Goal: Information Seeking & Learning: Learn about a topic

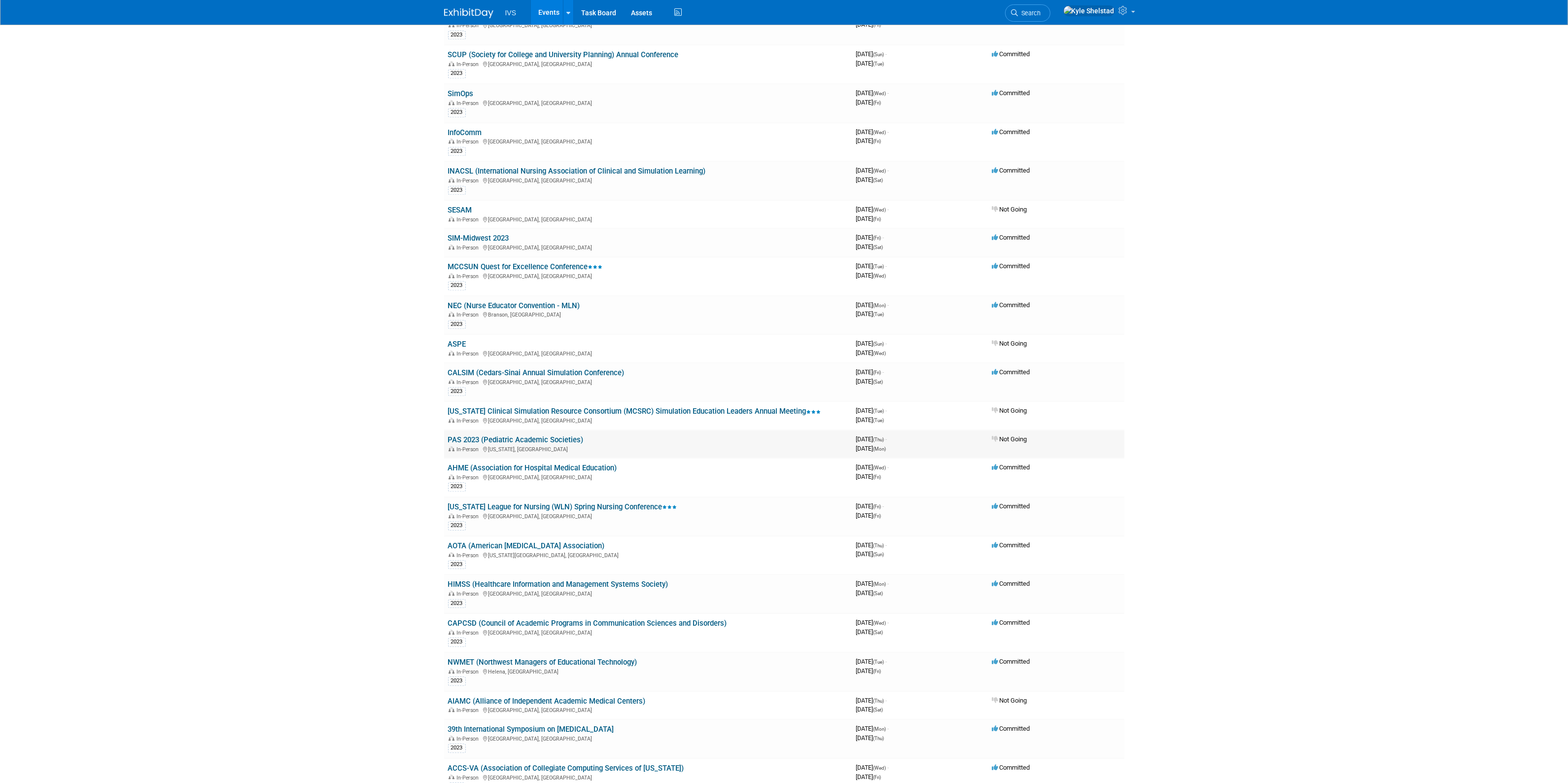
scroll to position [5794, 0]
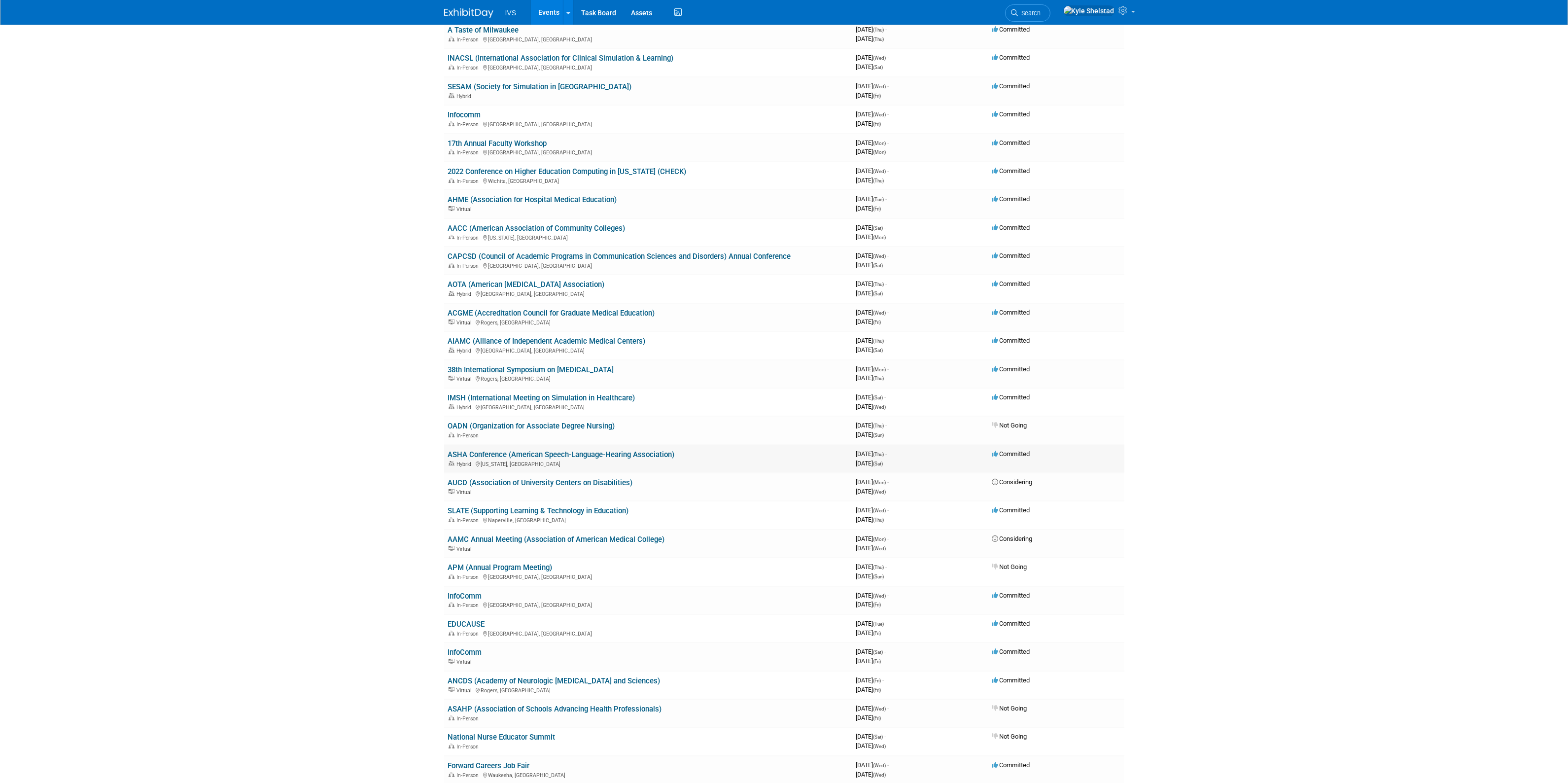
click at [538, 450] on link "ASHA Conference (American Speech-Language-Hearing Association)" at bounding box center [561, 454] width 227 height 9
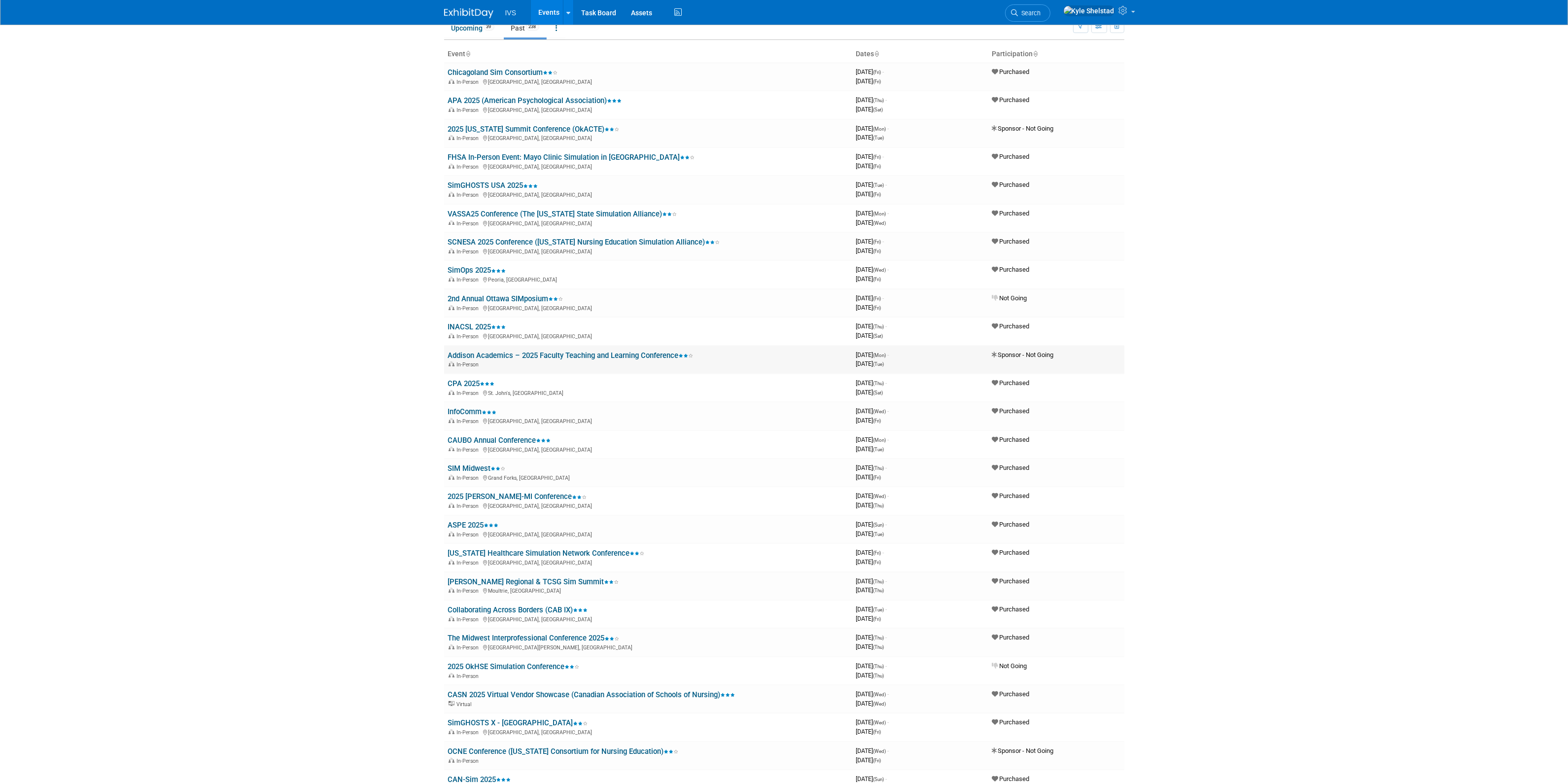
scroll to position [0, 0]
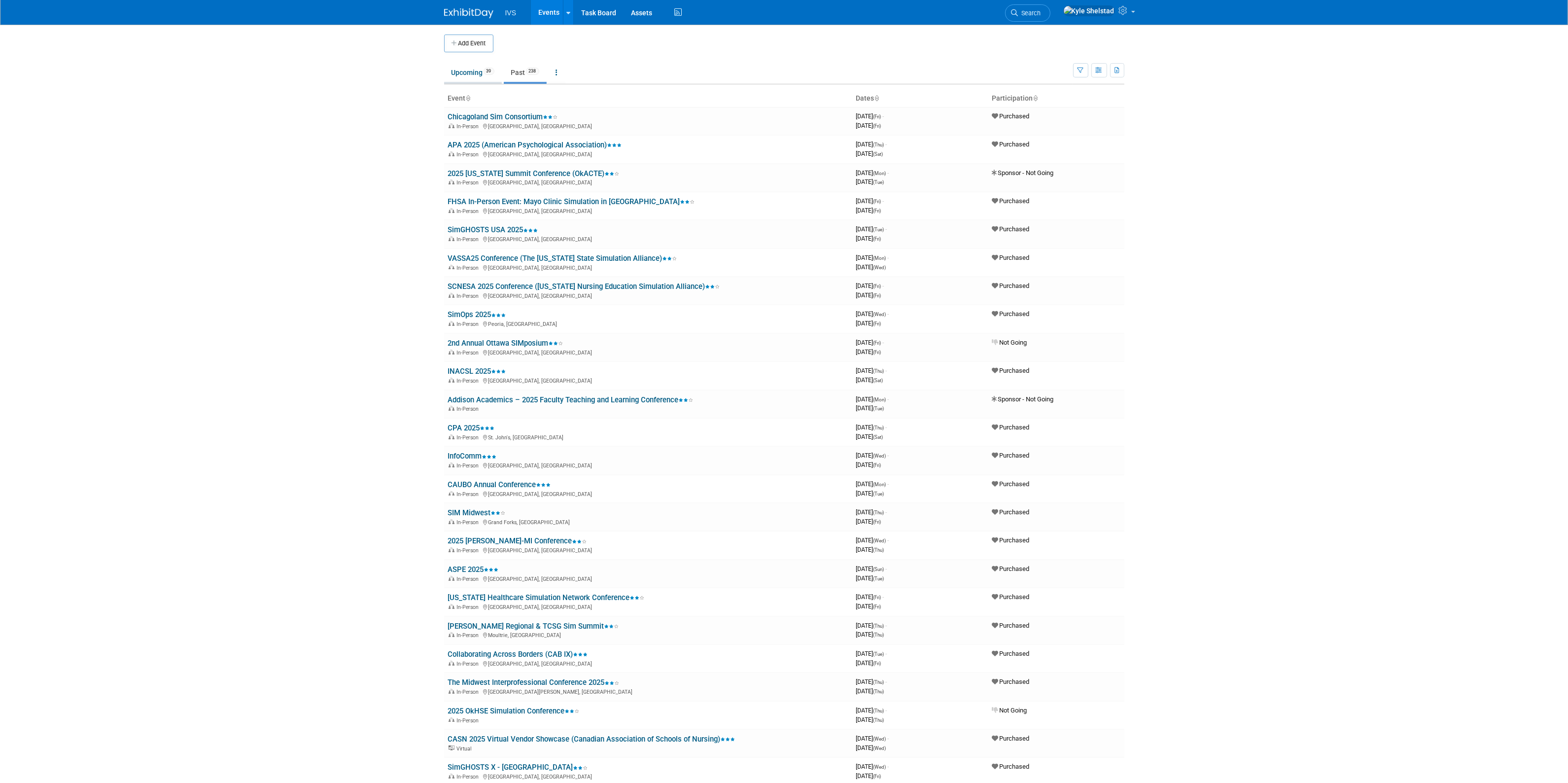
click at [481, 73] on link "Upcoming 39" at bounding box center [473, 72] width 58 height 19
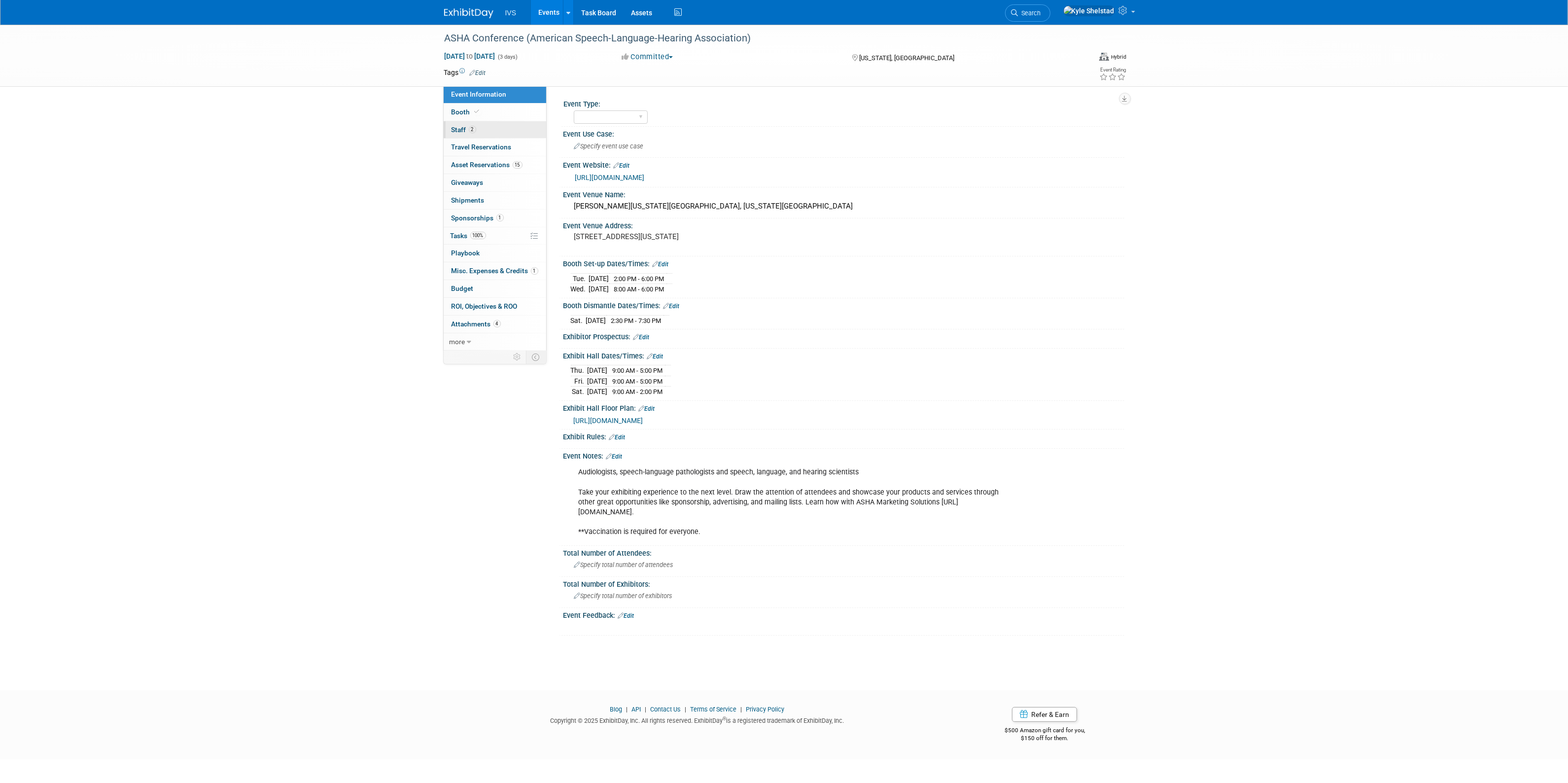
click at [500, 134] on link "2 Staff 2" at bounding box center [495, 130] width 103 height 17
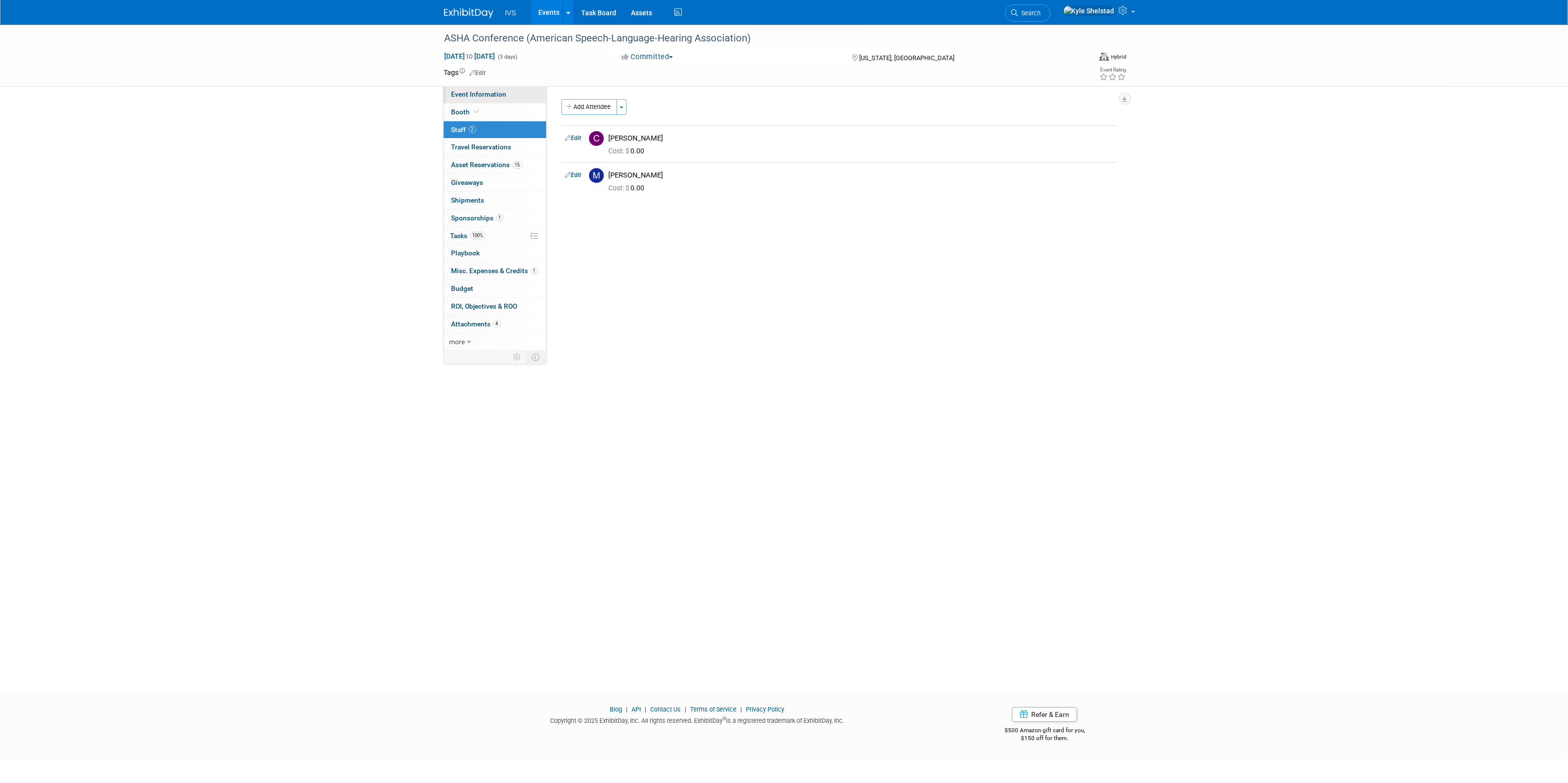
click at [504, 96] on span "Event Information" at bounding box center [479, 94] width 55 height 8
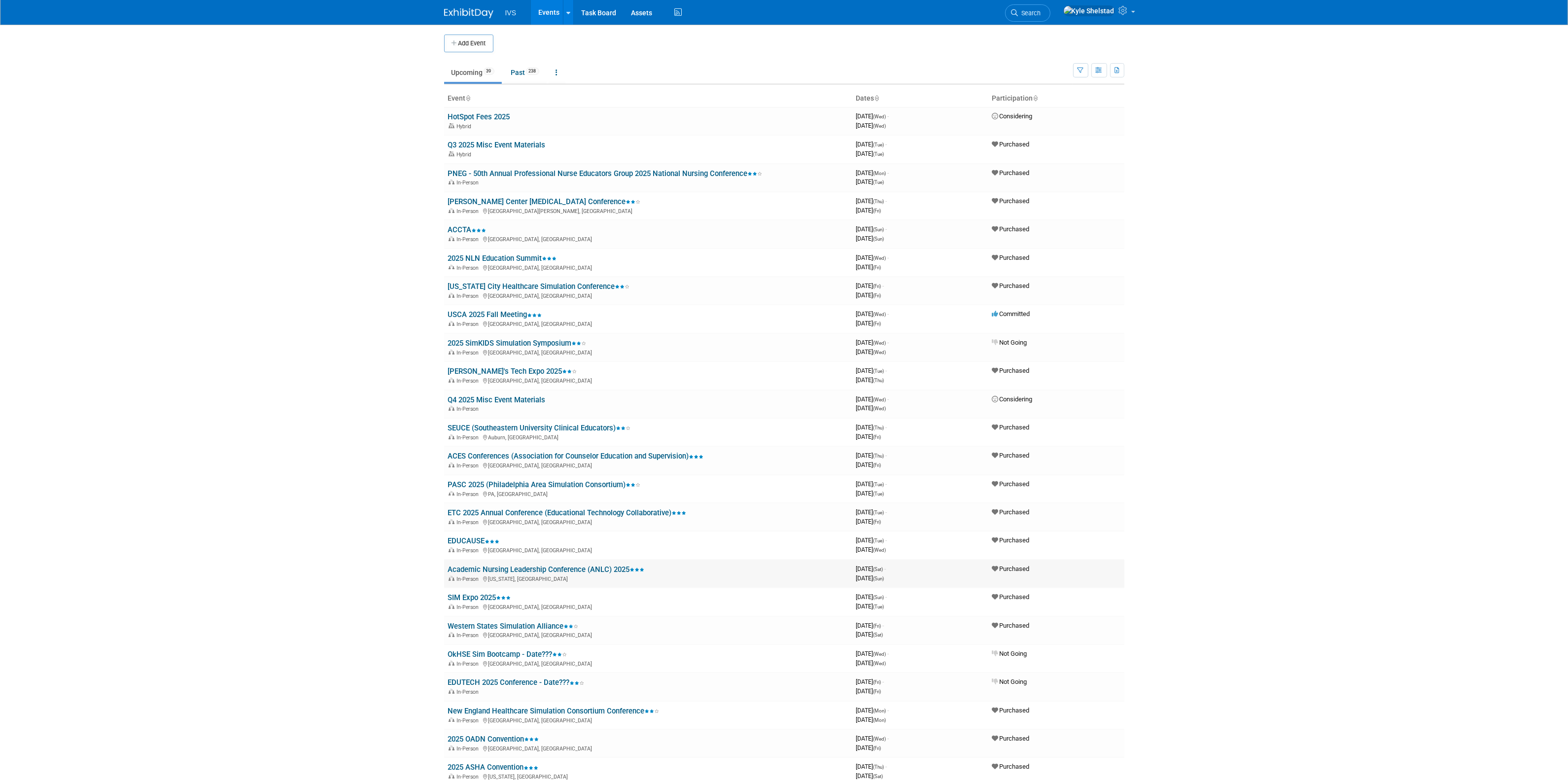
scroll to position [530, 0]
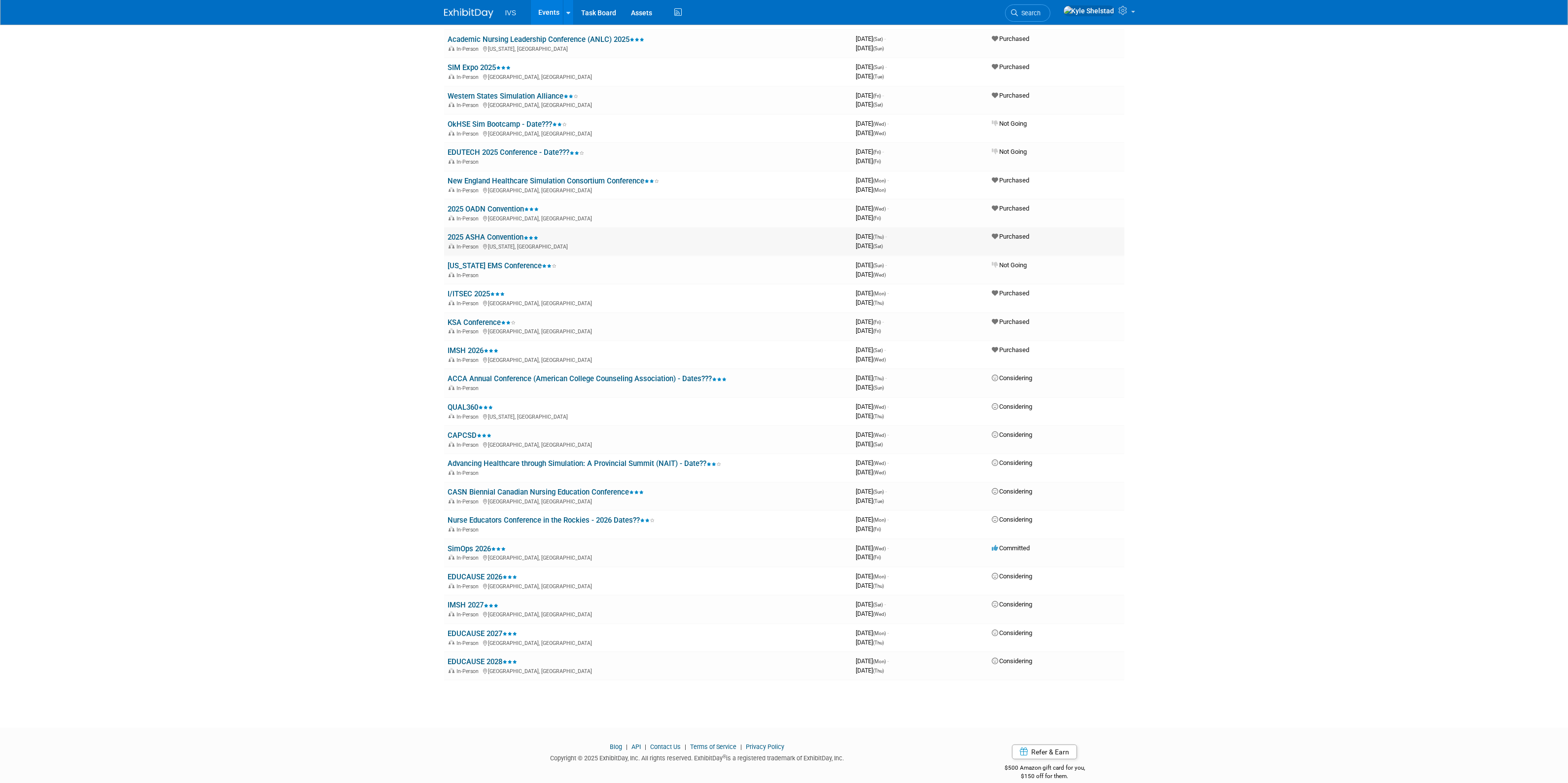
click at [489, 233] on link "2025 ASHA Convention" at bounding box center [493, 237] width 91 height 9
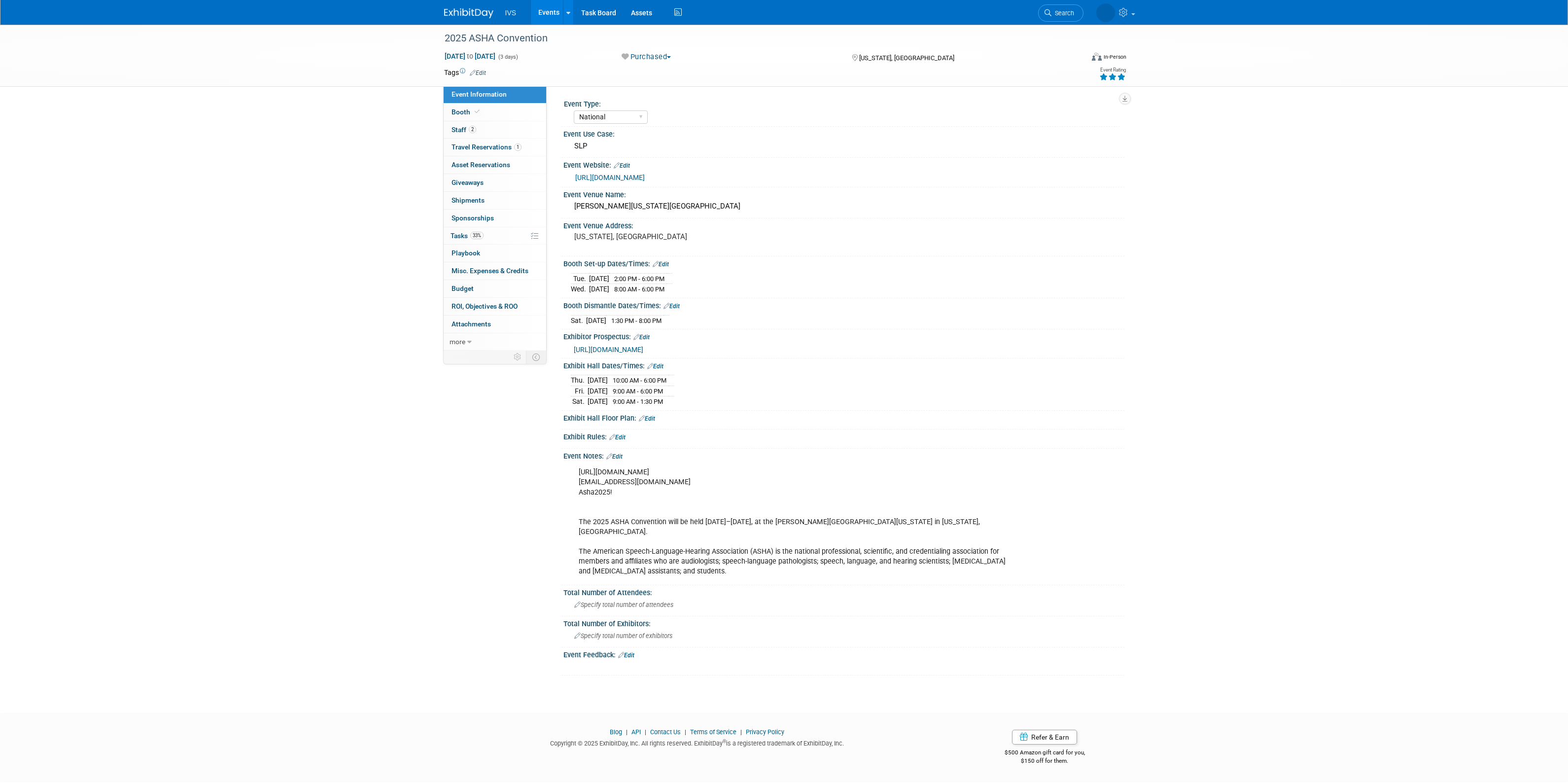
select select "National"
drag, startPoint x: 589, startPoint y: 319, endPoint x: 682, endPoint y: 325, distance: 93.2
click at [669, 325] on tr "Sat. Nov 22, 2025 1:30 PM - 8:00 PM" at bounding box center [620, 320] width 98 height 10
click at [663, 322] on td "1:30 PM - 8:00 PM" at bounding box center [635, 320] width 58 height 10
drag, startPoint x: 1204, startPoint y: 356, endPoint x: 1194, endPoint y: 355, distance: 10.0
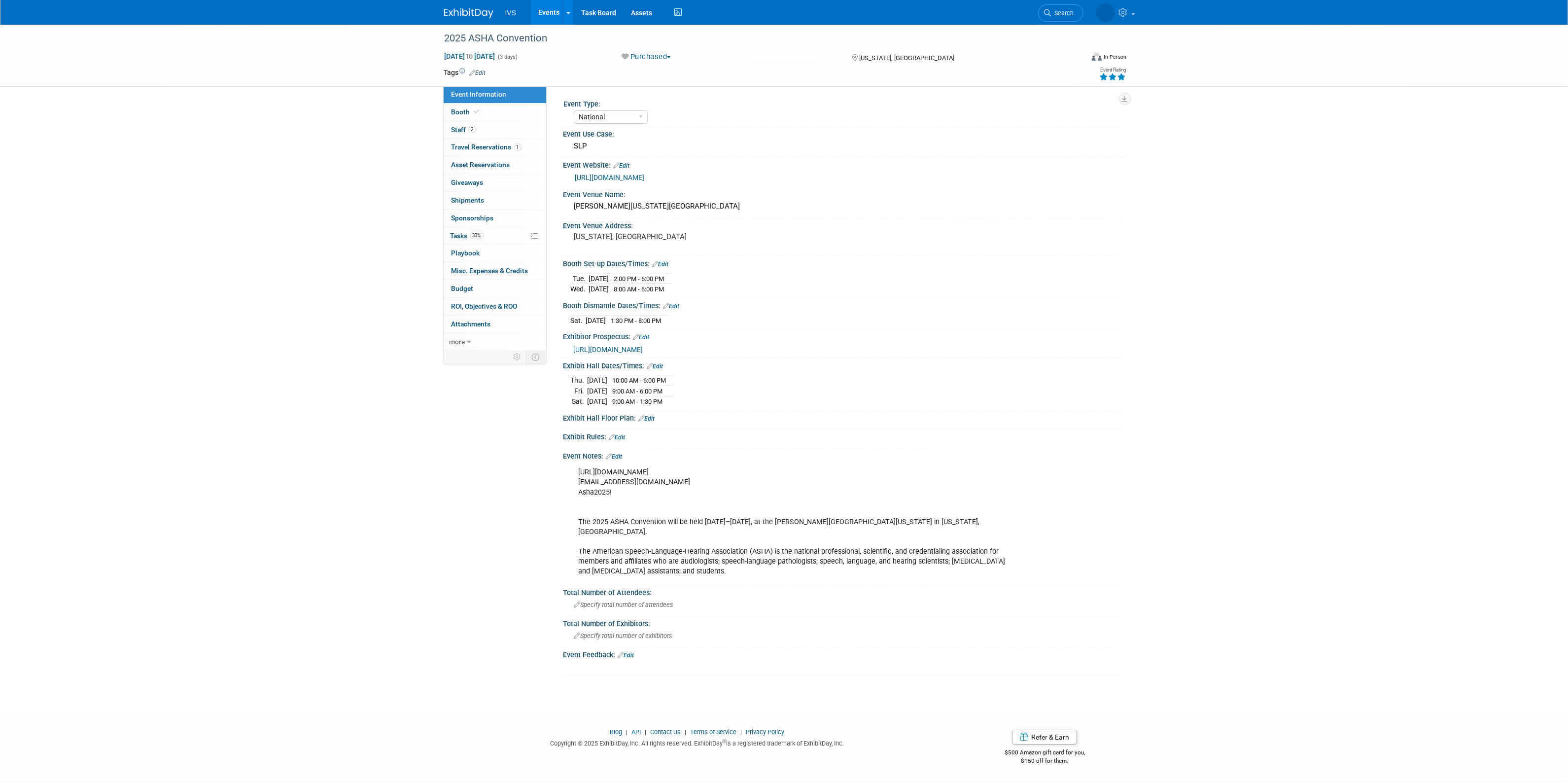
click at [1204, 356] on div "2025 ASHA Convention Nov 20, 2025 to Nov 22, 2025 (3 days) Nov 20, 2025 to Nov …" at bounding box center [784, 360] width 1568 height 670
click at [548, 15] on link "Events" at bounding box center [549, 12] width 36 height 25
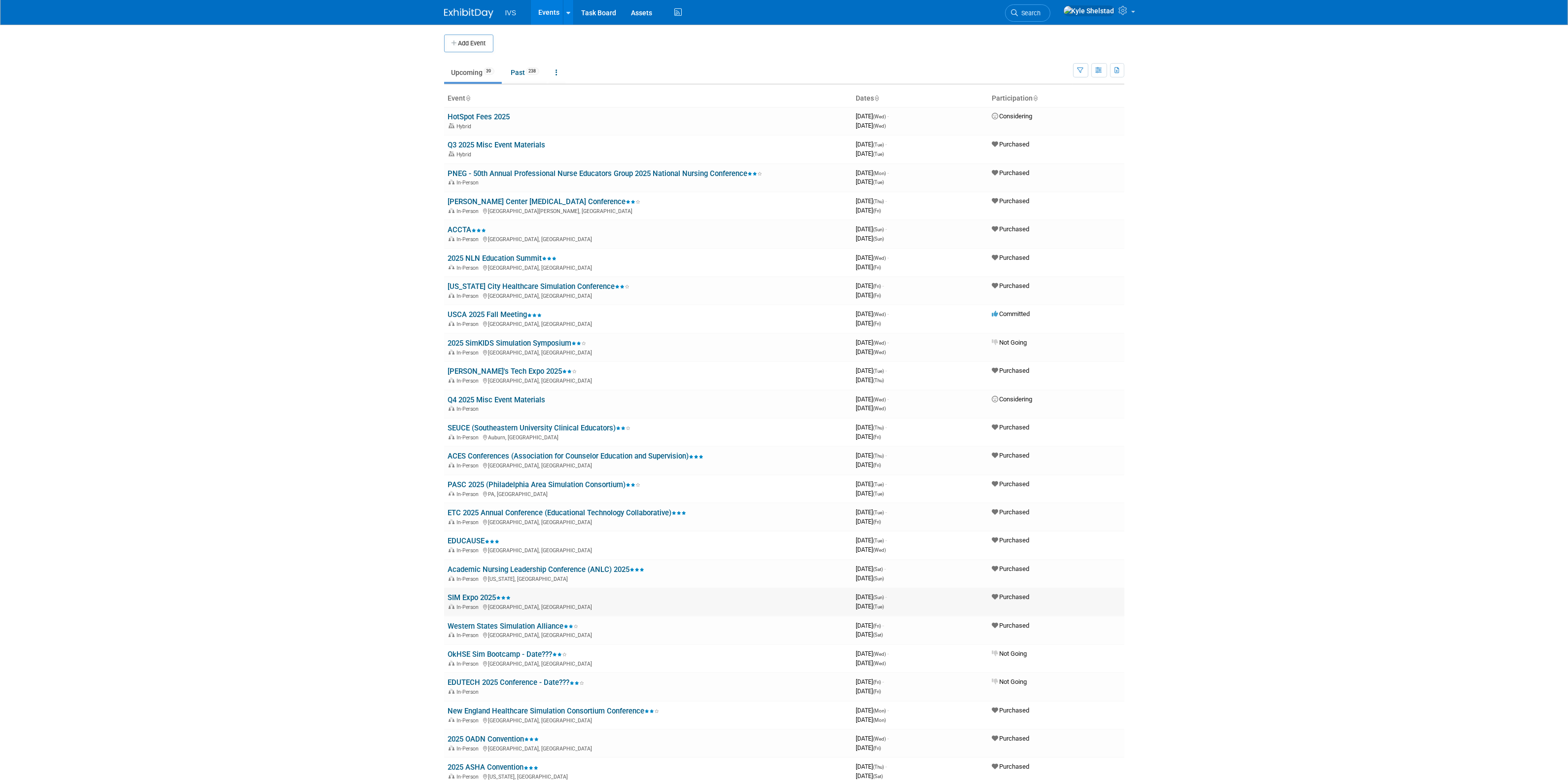
click at [486, 593] on link "SIM Expo 2025" at bounding box center [479, 597] width 63 height 9
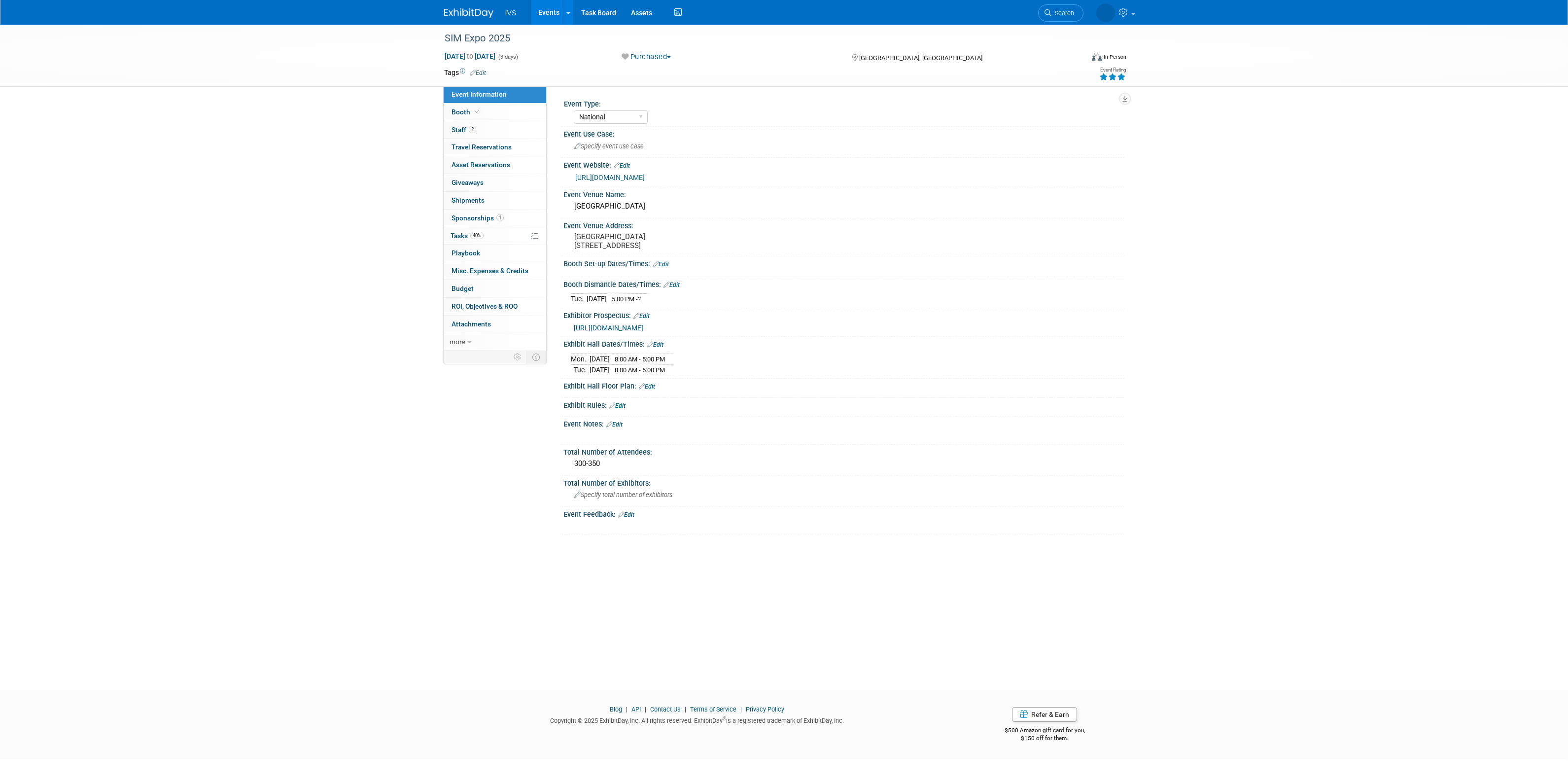
select select "National"
click at [497, 112] on link "Booth" at bounding box center [495, 112] width 103 height 17
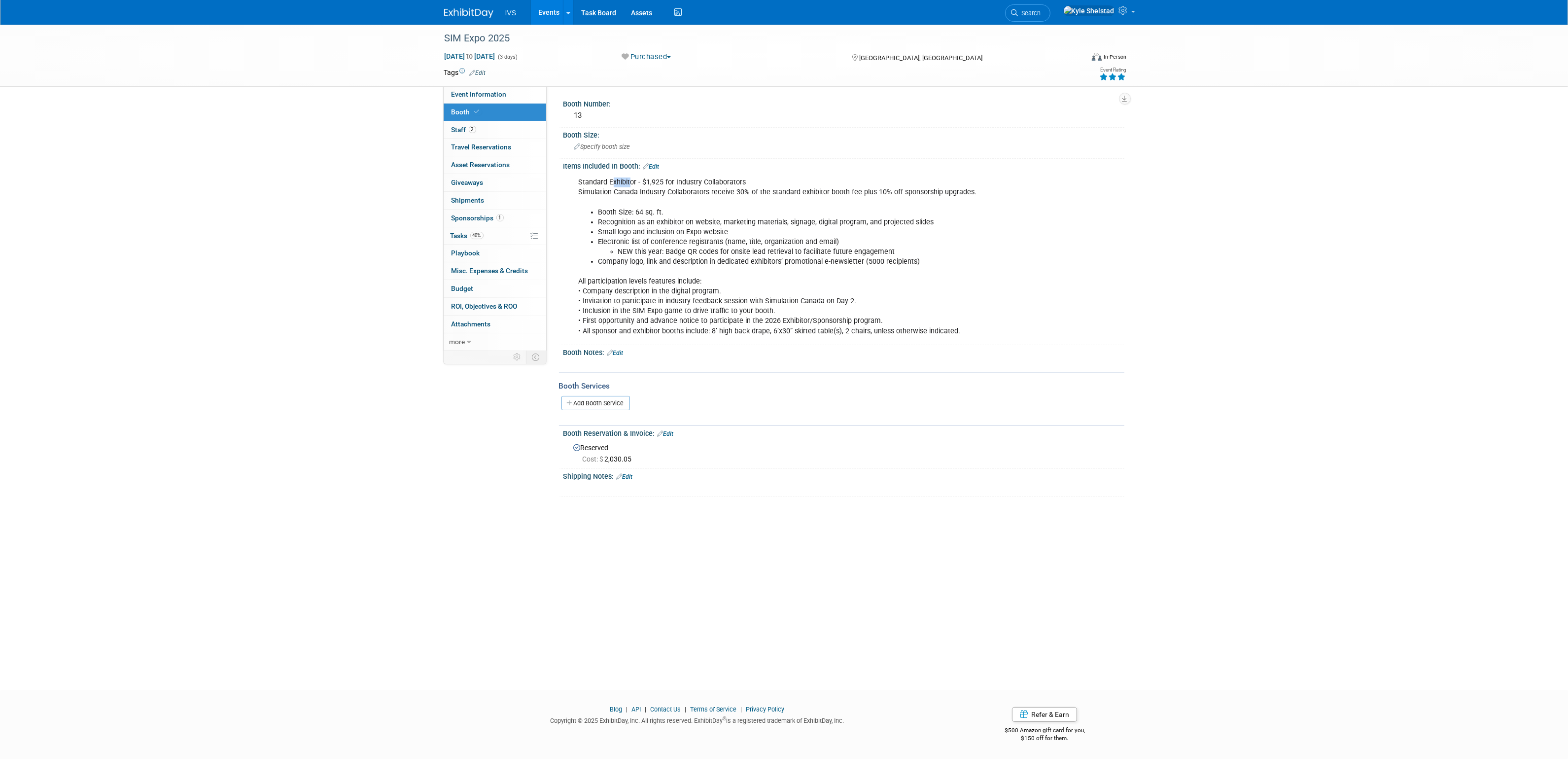
drag, startPoint x: 611, startPoint y: 182, endPoint x: 709, endPoint y: 210, distance: 101.9
click at [700, 207] on div "Standard Exhibitor - $1,925 for Industry Collaborators Simulation Canada Indust…" at bounding box center [793, 256] width 444 height 168
click at [710, 218] on li "Recognition as an exhibitor on website, marketing materials, signage, digital p…" at bounding box center [804, 222] width 412 height 10
drag, startPoint x: 604, startPoint y: 205, endPoint x: 762, endPoint y: 267, distance: 169.7
click at [740, 257] on ul "Booth Size: 64 sq. ft. Recognition as an exhibitor on website, marketing materi…" at bounding box center [794, 236] width 431 height 59
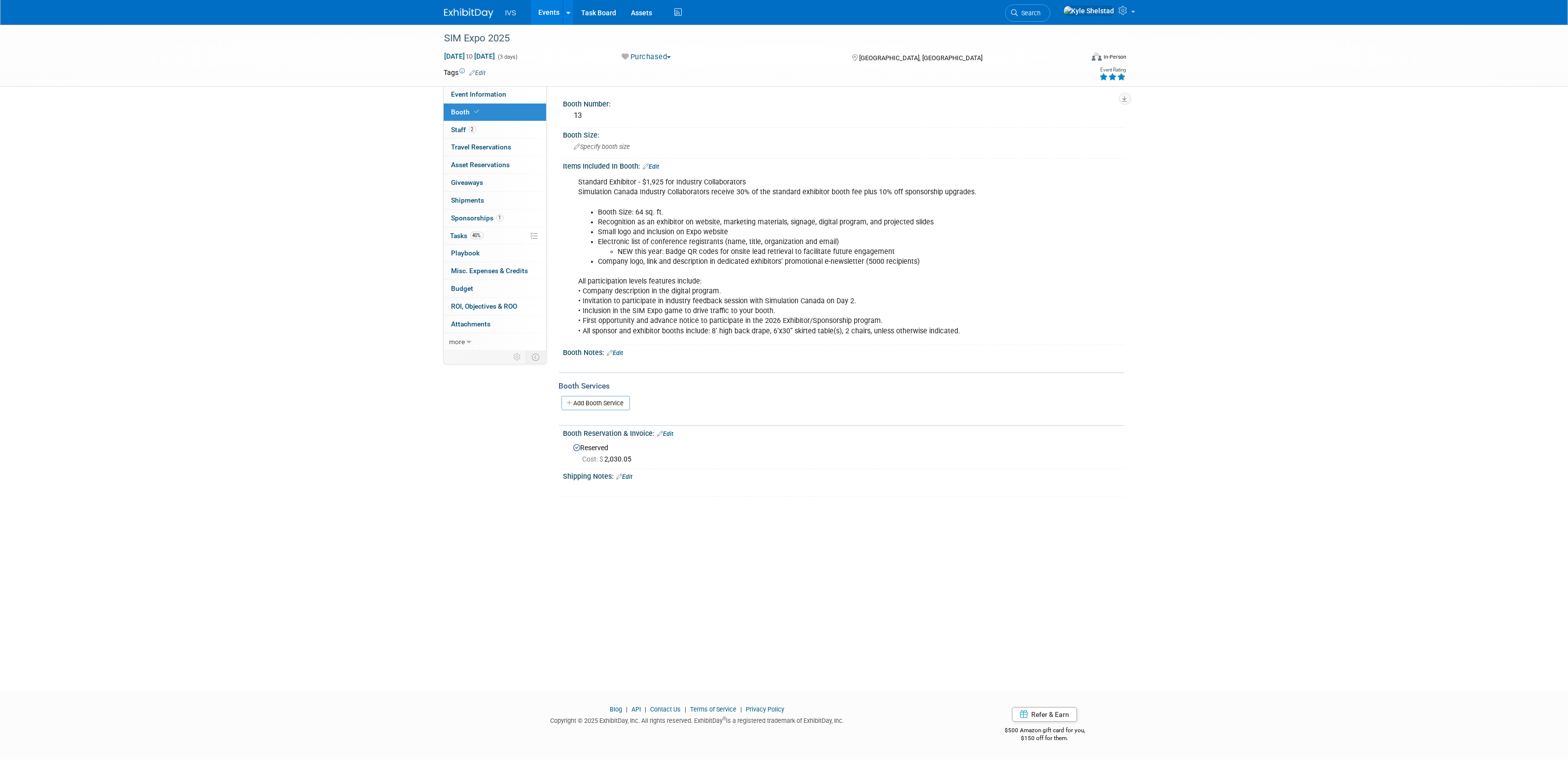
click at [762, 267] on div "Standard Exhibitor - $1,925 for Industry Collaborators Simulation Canada Indust…" at bounding box center [793, 256] width 444 height 168
click at [500, 89] on link "Event Information" at bounding box center [495, 94] width 103 height 17
select select "National"
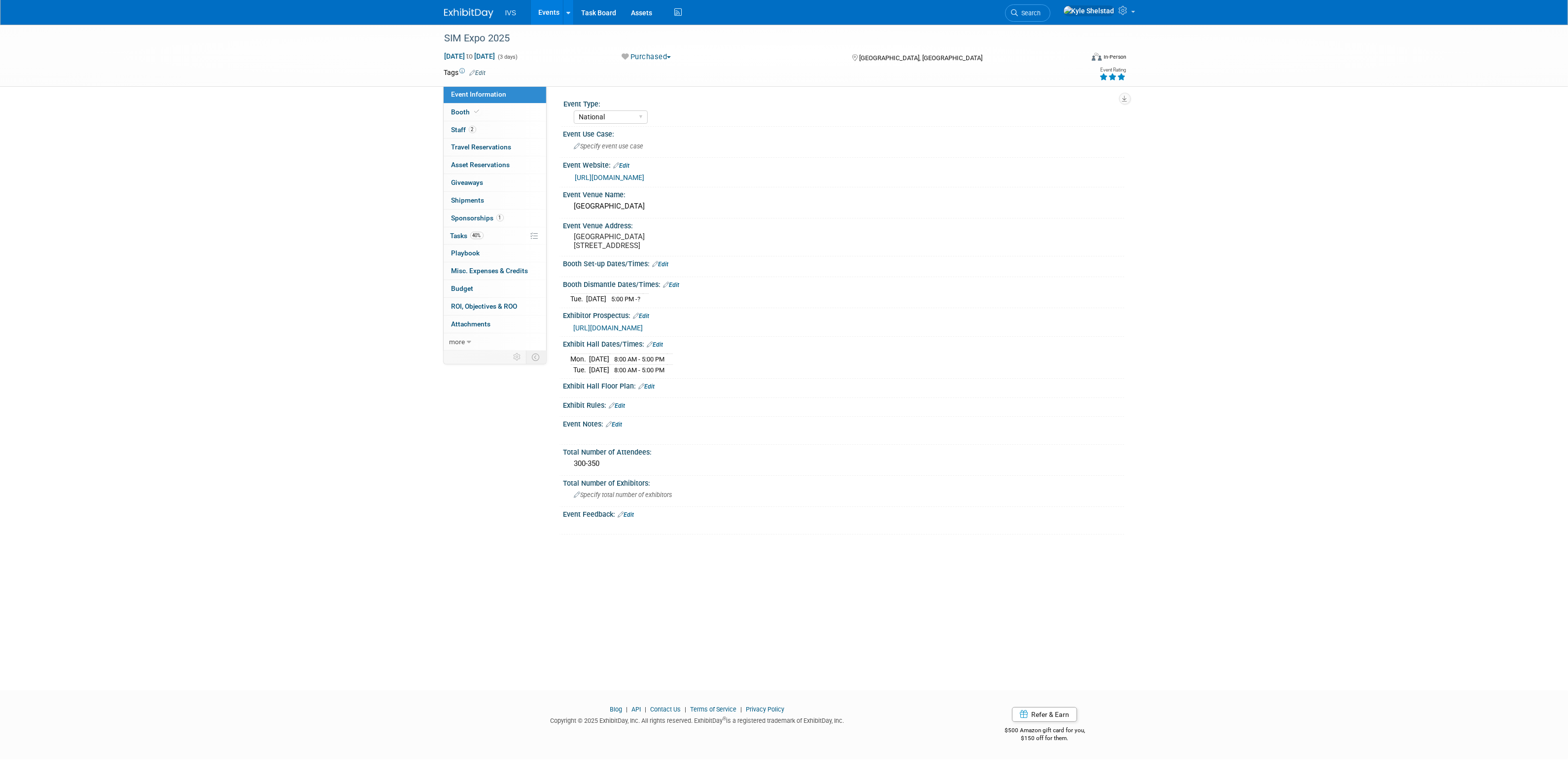
drag, startPoint x: 1366, startPoint y: 231, endPoint x: 1333, endPoint y: 213, distance: 37.6
click at [1366, 231] on div "SIM Expo 2025 Nov 2, 2025 to Nov 4, 2025 (3 days) Nov 2, 2025 to Nov 4, 2025 Pu…" at bounding box center [784, 349] width 1568 height 648
click at [551, 15] on link "Events" at bounding box center [549, 12] width 36 height 25
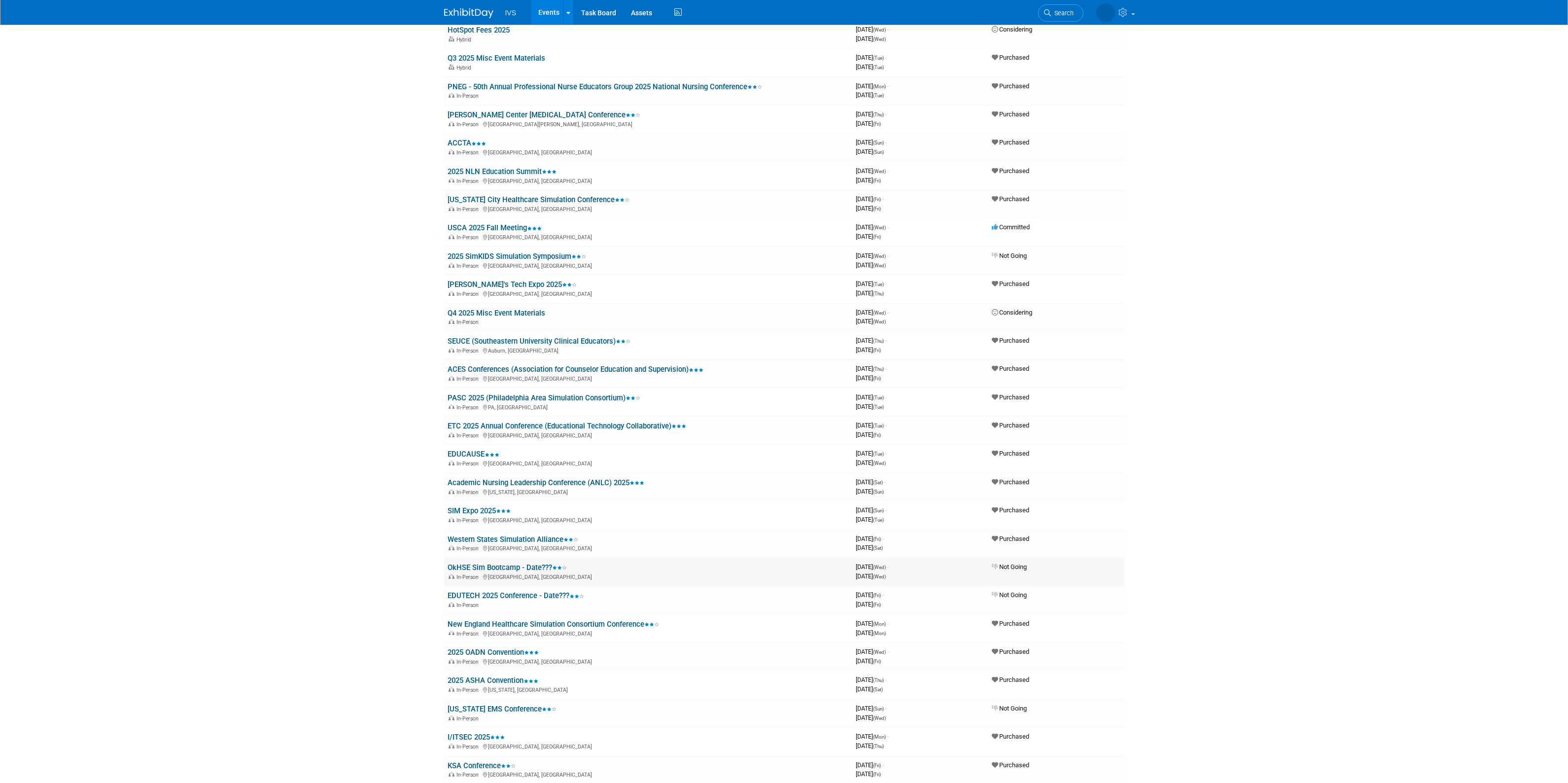
scroll to position [123, 0]
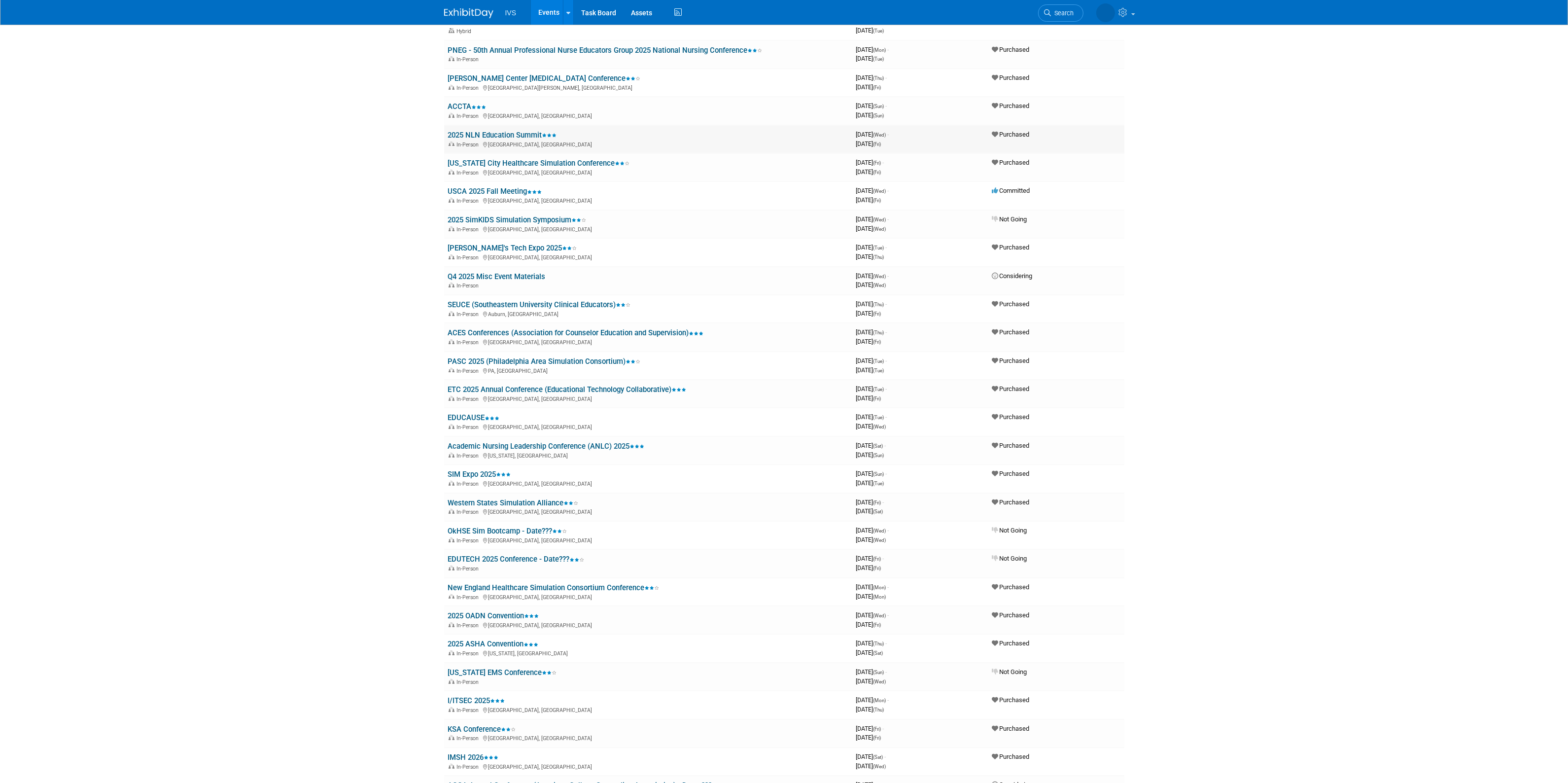
click at [511, 134] on link "2025 NLN Education Summit" at bounding box center [502, 134] width 109 height 9
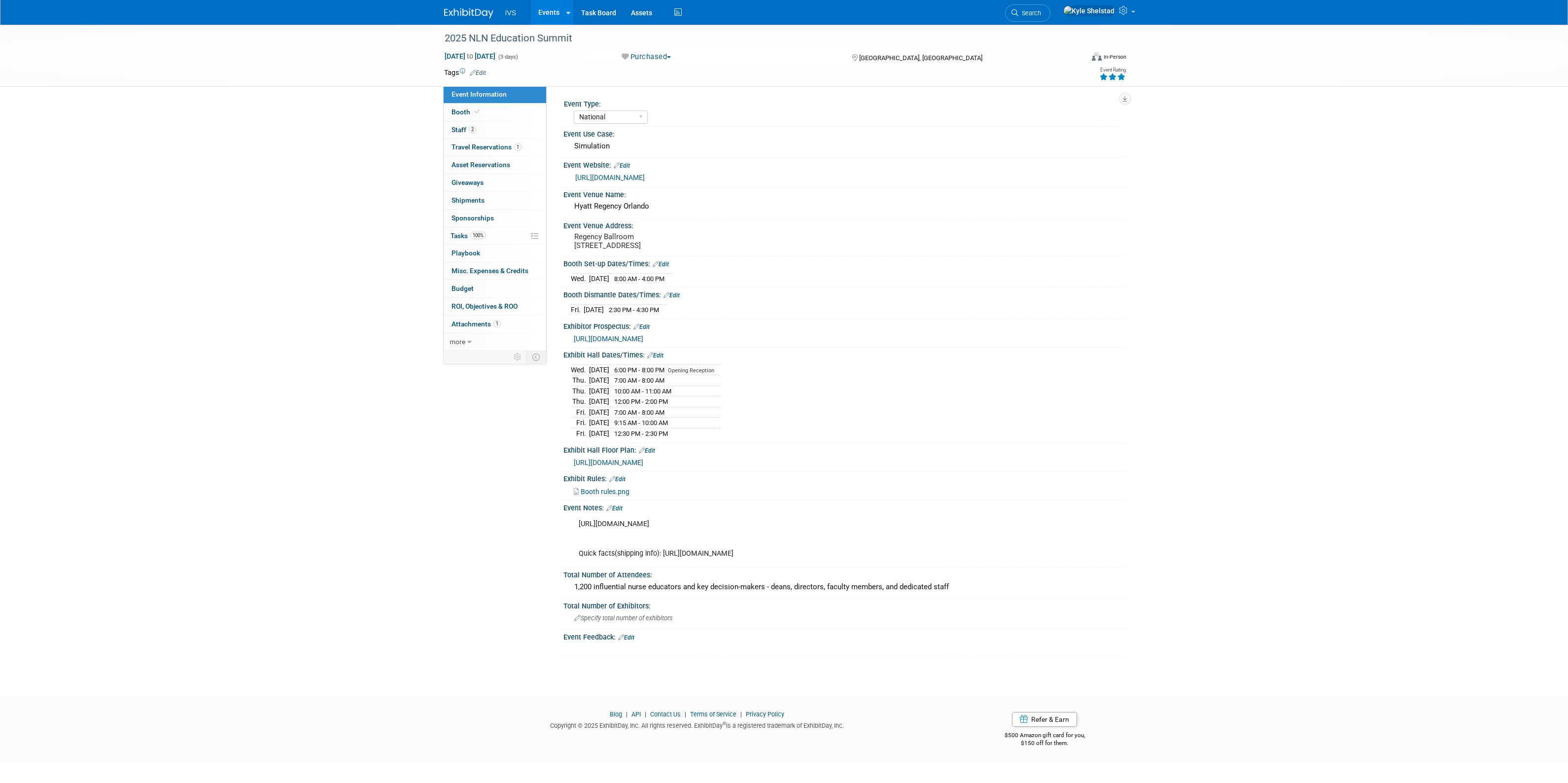
select select "National"
click at [499, 114] on link "Booth" at bounding box center [495, 112] width 103 height 17
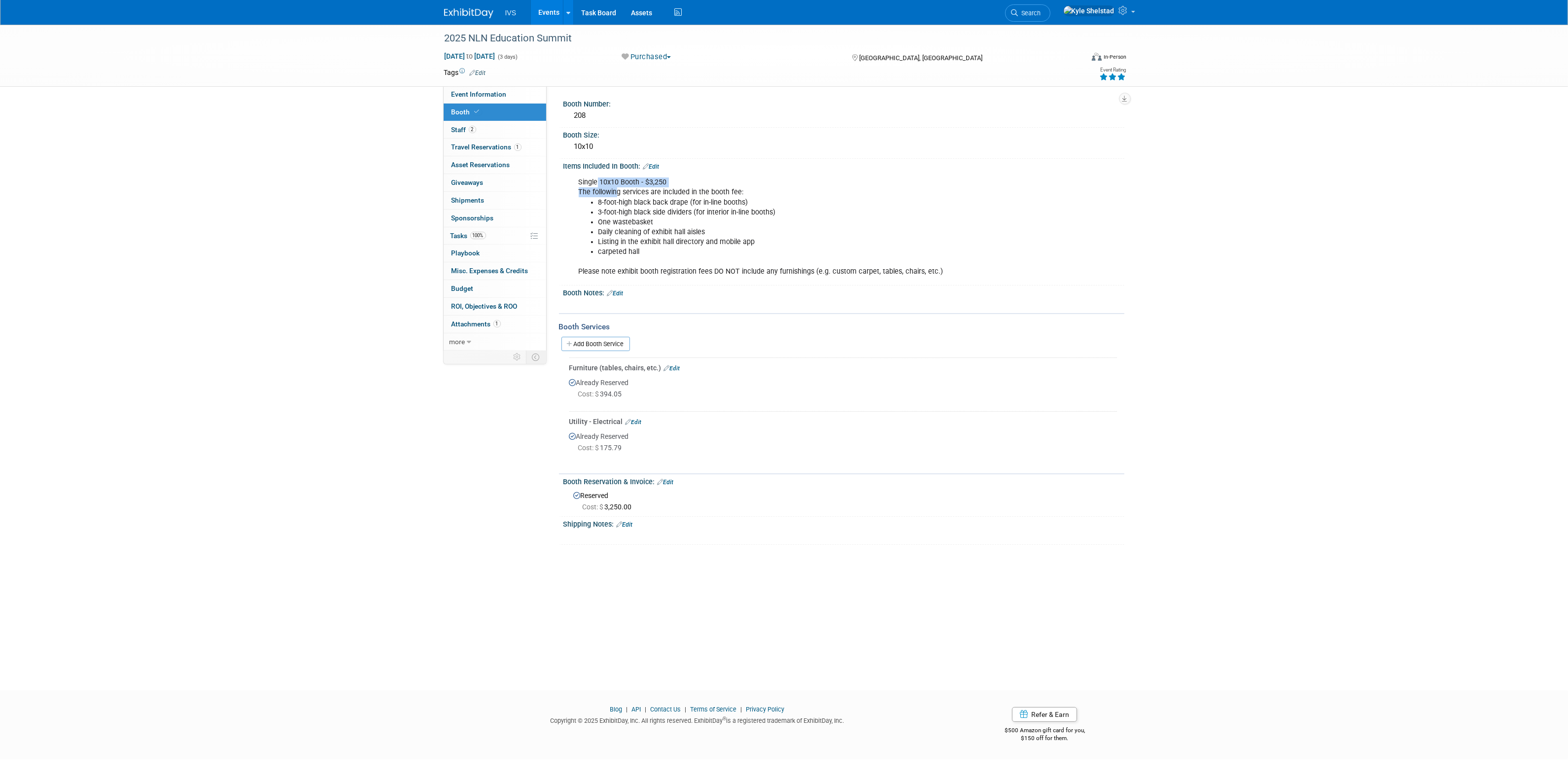
click at [732, 247] on div "Single 10x10 Booth - $3,250 The following services are included in the booth fe…" at bounding box center [793, 227] width 444 height 109
click at [738, 252] on li "carpeted hall" at bounding box center [804, 252] width 412 height 10
drag, startPoint x: 600, startPoint y: 218, endPoint x: 676, endPoint y: 247, distance: 81.3
click at [671, 245] on ul "8-foot-high black back drape (for in-line booths) 3-foot-high black side divide…" at bounding box center [794, 227] width 431 height 59
click at [684, 248] on li "carpeted hall" at bounding box center [804, 252] width 412 height 10
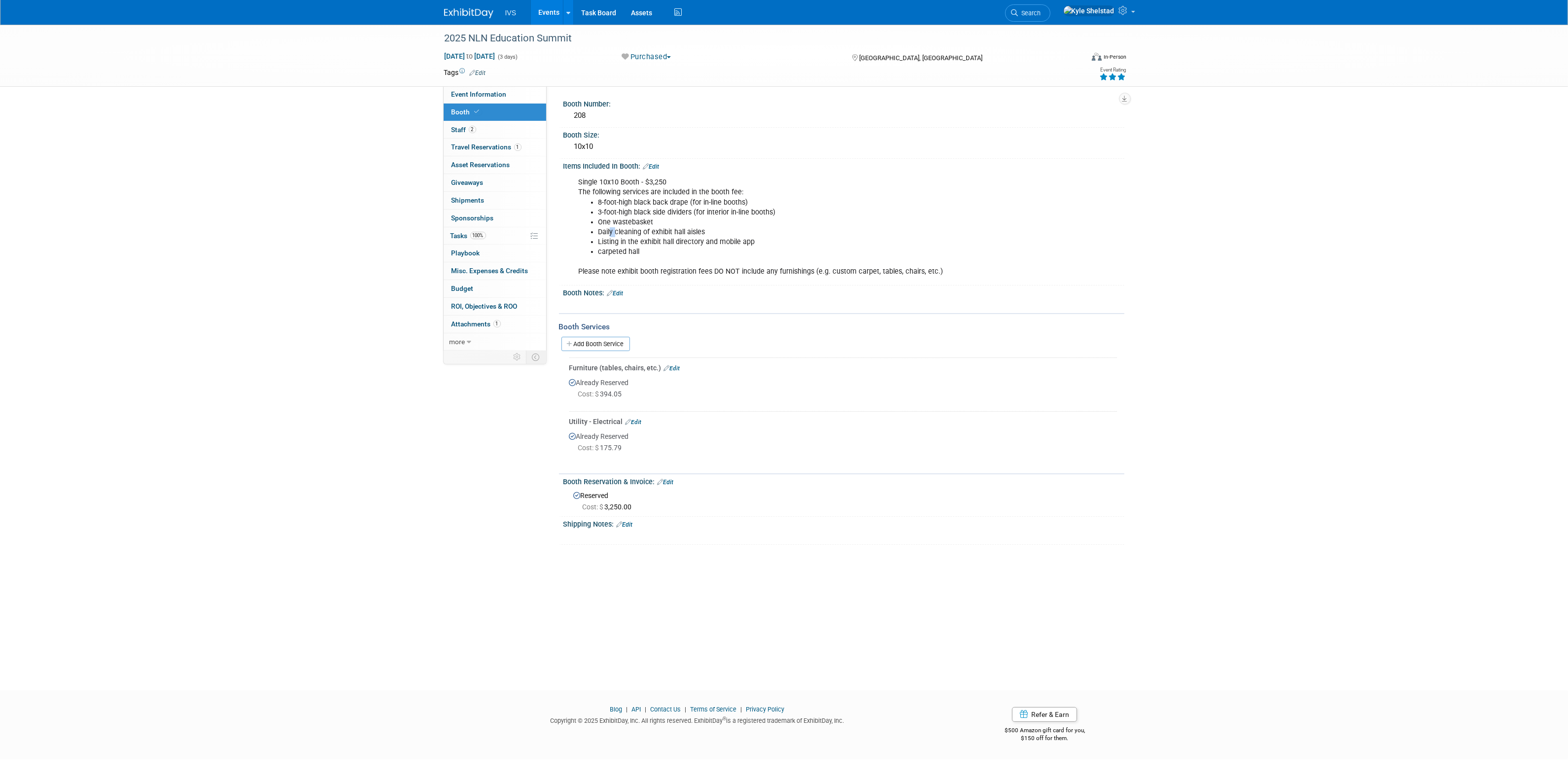
drag, startPoint x: 610, startPoint y: 233, endPoint x: 748, endPoint y: 257, distance: 140.1
click at [748, 257] on div "Single 10x10 Booth - $3,250 The following services are included in the booth fe…" at bounding box center [793, 227] width 444 height 109
click at [772, 258] on div "Single 10x10 Booth - $3,250 The following services are included in the booth fe…" at bounding box center [793, 227] width 444 height 109
drag, startPoint x: 594, startPoint y: 269, endPoint x: 890, endPoint y: 272, distance: 296.0
click at [856, 269] on div "Single 10x10 Booth - $3,250 The following services are included in the booth fe…" at bounding box center [793, 227] width 444 height 109
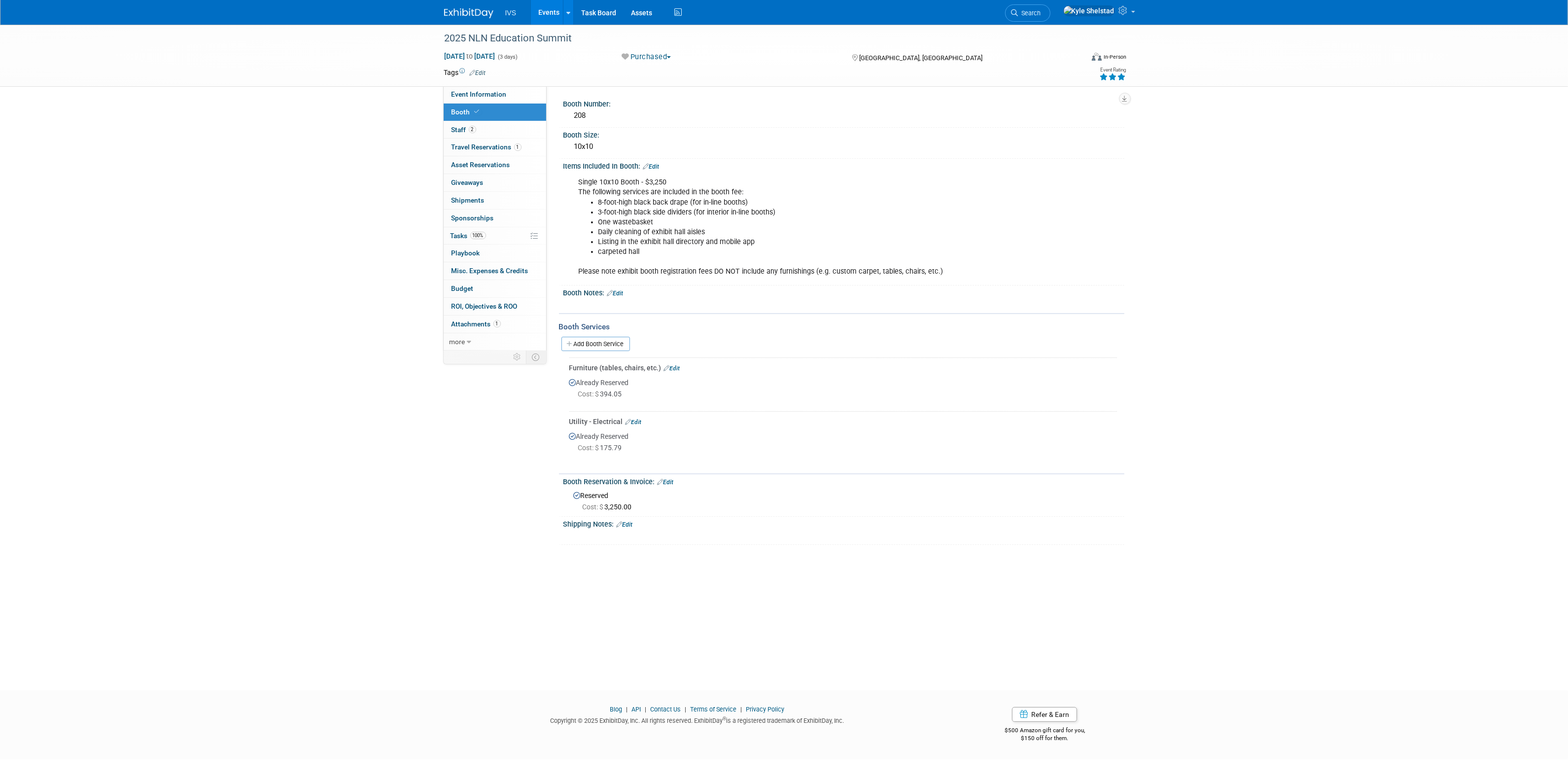
click at [892, 272] on div "Single 10x10 Booth - $3,250 The following services are included in the booth fe…" at bounding box center [793, 227] width 444 height 109
drag, startPoint x: 917, startPoint y: 269, endPoint x: 706, endPoint y: 264, distance: 211.1
click at [713, 264] on div "Single 10x10 Booth - $3,250 The following services are included in the booth fe…" at bounding box center [793, 227] width 444 height 109
click at [706, 264] on div "Single 10x10 Booth - $3,250 The following services are included in the booth fe…" at bounding box center [793, 227] width 444 height 109
drag, startPoint x: 695, startPoint y: 209, endPoint x: 803, endPoint y: 252, distance: 116.2
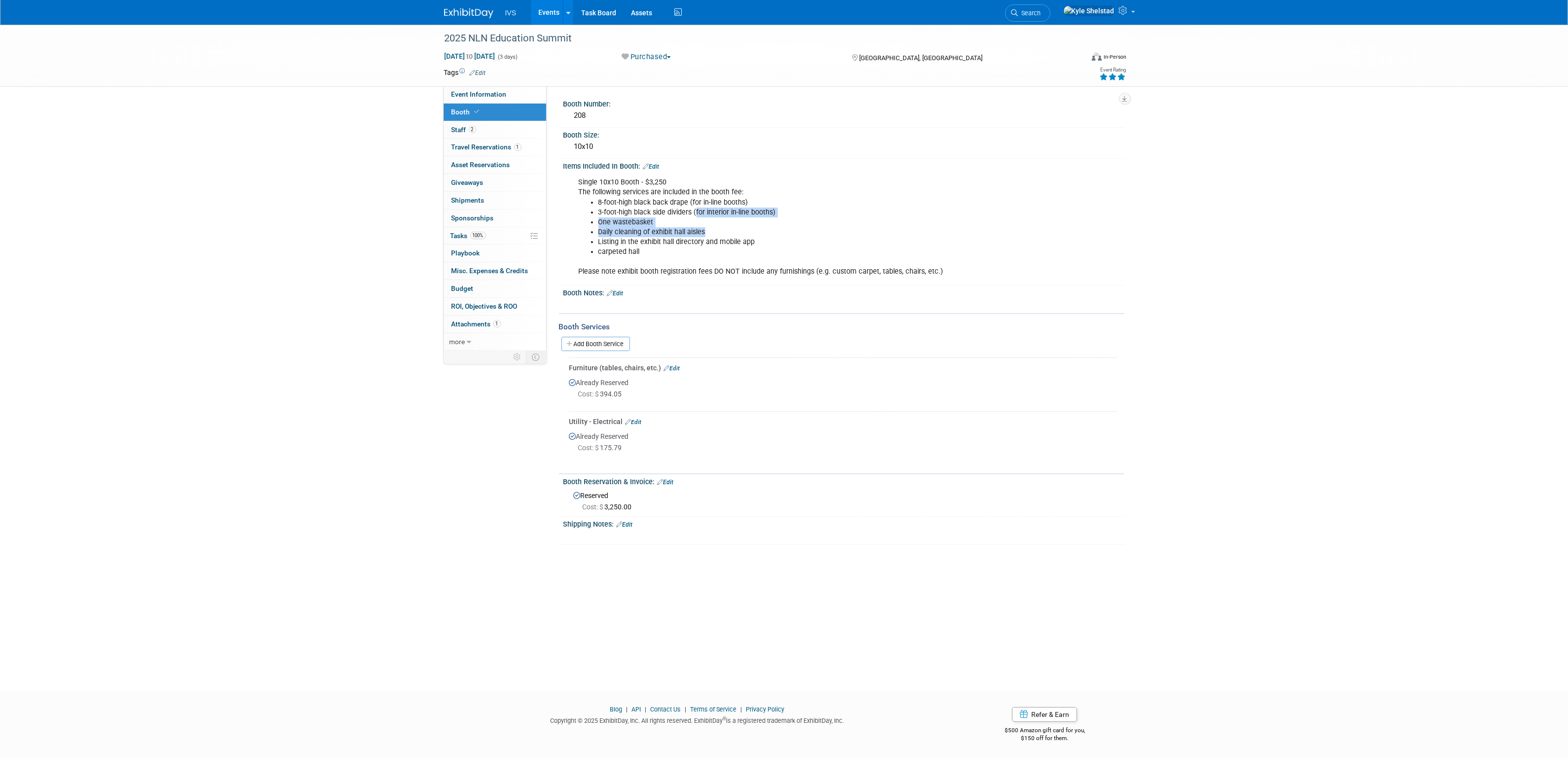
click at [802, 252] on ul "8-foot-high black back drape (for in-line booths) 3-foot-high black side divide…" at bounding box center [794, 227] width 431 height 59
click at [803, 252] on li "carpeted hall" at bounding box center [804, 252] width 412 height 10
click at [828, 267] on div "Single 10x10 Booth - $3,250 The following services are included in the booth fe…" at bounding box center [793, 227] width 444 height 109
click at [511, 95] on link "Event Information" at bounding box center [495, 94] width 103 height 17
select select "National"
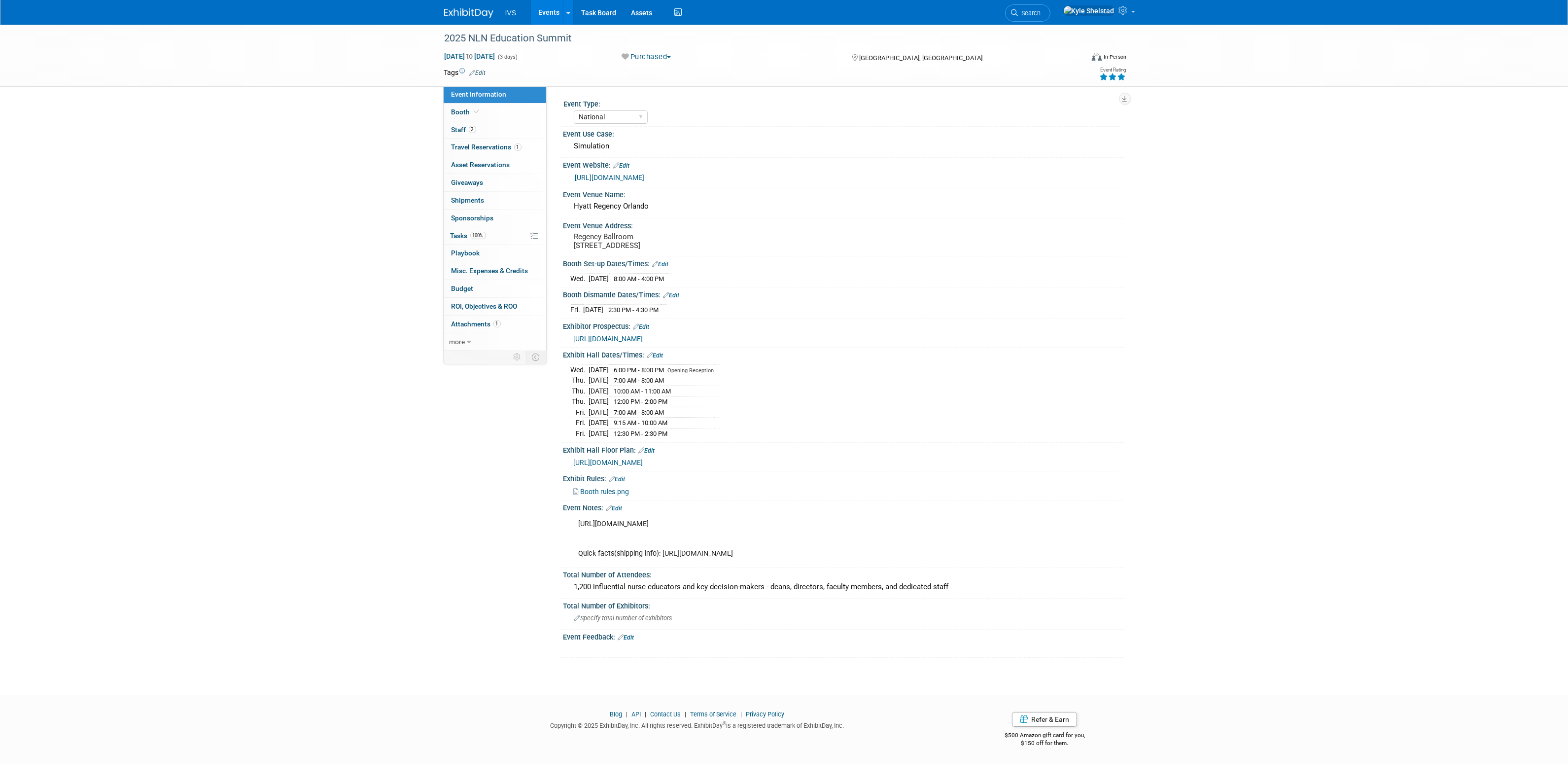
drag, startPoint x: 851, startPoint y: 562, endPoint x: 563, endPoint y: 534, distance: 289.4
click at [563, 534] on div "https://www.freemanco.com/store/show/landing?showID=537224&ShowID=532959&utm_ca…" at bounding box center [843, 538] width 561 height 53
copy div "https://www.freemanco.com/store/show/landing?showID=537224&ShowID=532959&utm_ca…"
click at [509, 115] on link "Booth" at bounding box center [495, 112] width 103 height 17
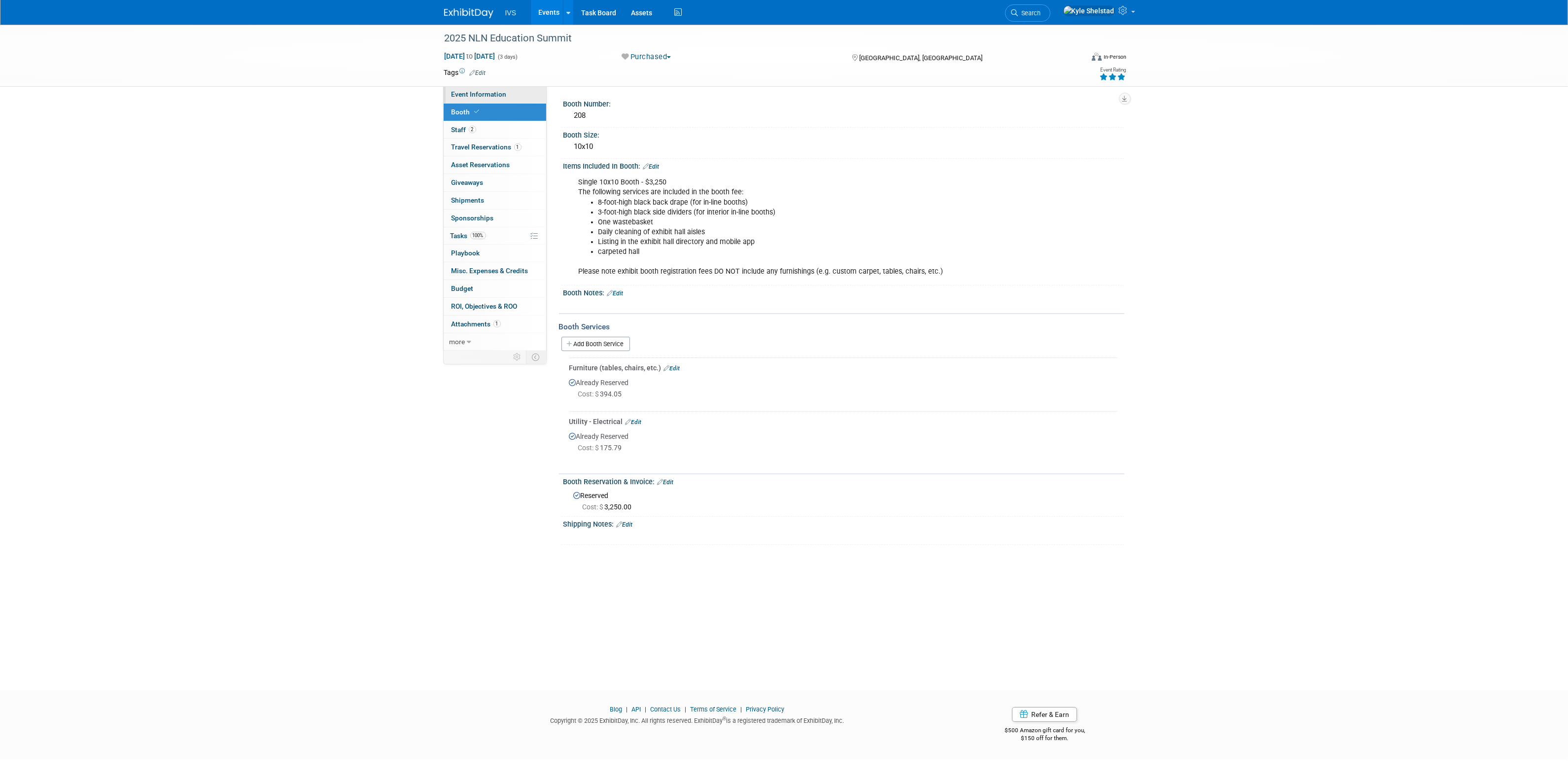
click at [495, 95] on span "Event Information" at bounding box center [479, 94] width 55 height 8
select select "National"
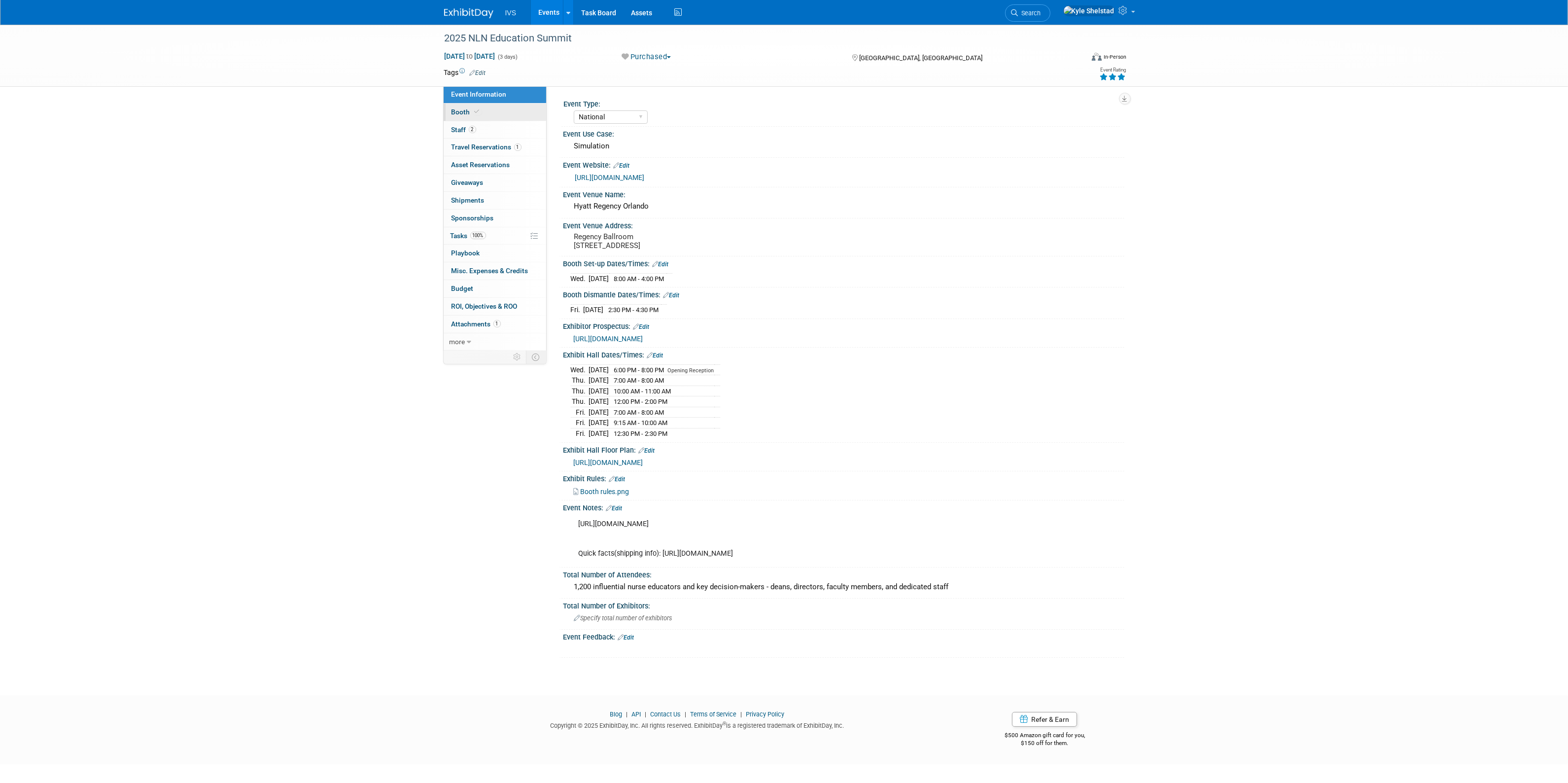
click at [491, 108] on link "Booth" at bounding box center [495, 112] width 103 height 17
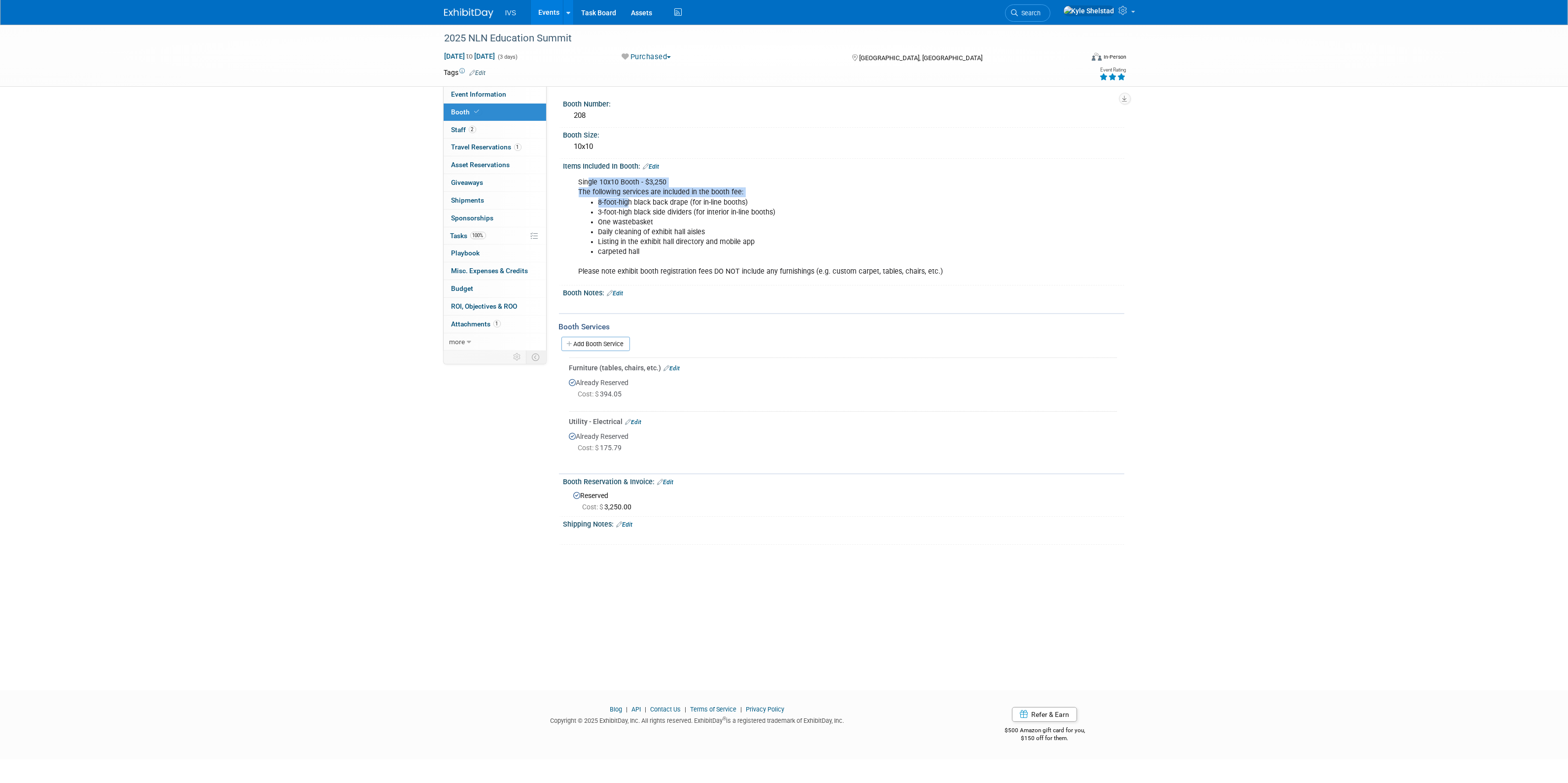
click at [649, 203] on div "Single 10x10 Booth - $3,250 The following services are included in the booth fe…" at bounding box center [793, 227] width 444 height 109
click at [656, 207] on li "3-foot-high black side dividers (for interior in-line booths)" at bounding box center [804, 212] width 412 height 10
drag, startPoint x: 608, startPoint y: 188, endPoint x: 659, endPoint y: 209, distance: 55.2
click at [659, 209] on div "Single 10x10 Booth - $3,250 The following services are included in the booth fe…" at bounding box center [793, 227] width 444 height 109
click at [667, 211] on li "3-foot-high black side dividers (for interior in-line booths)" at bounding box center [804, 212] width 412 height 10
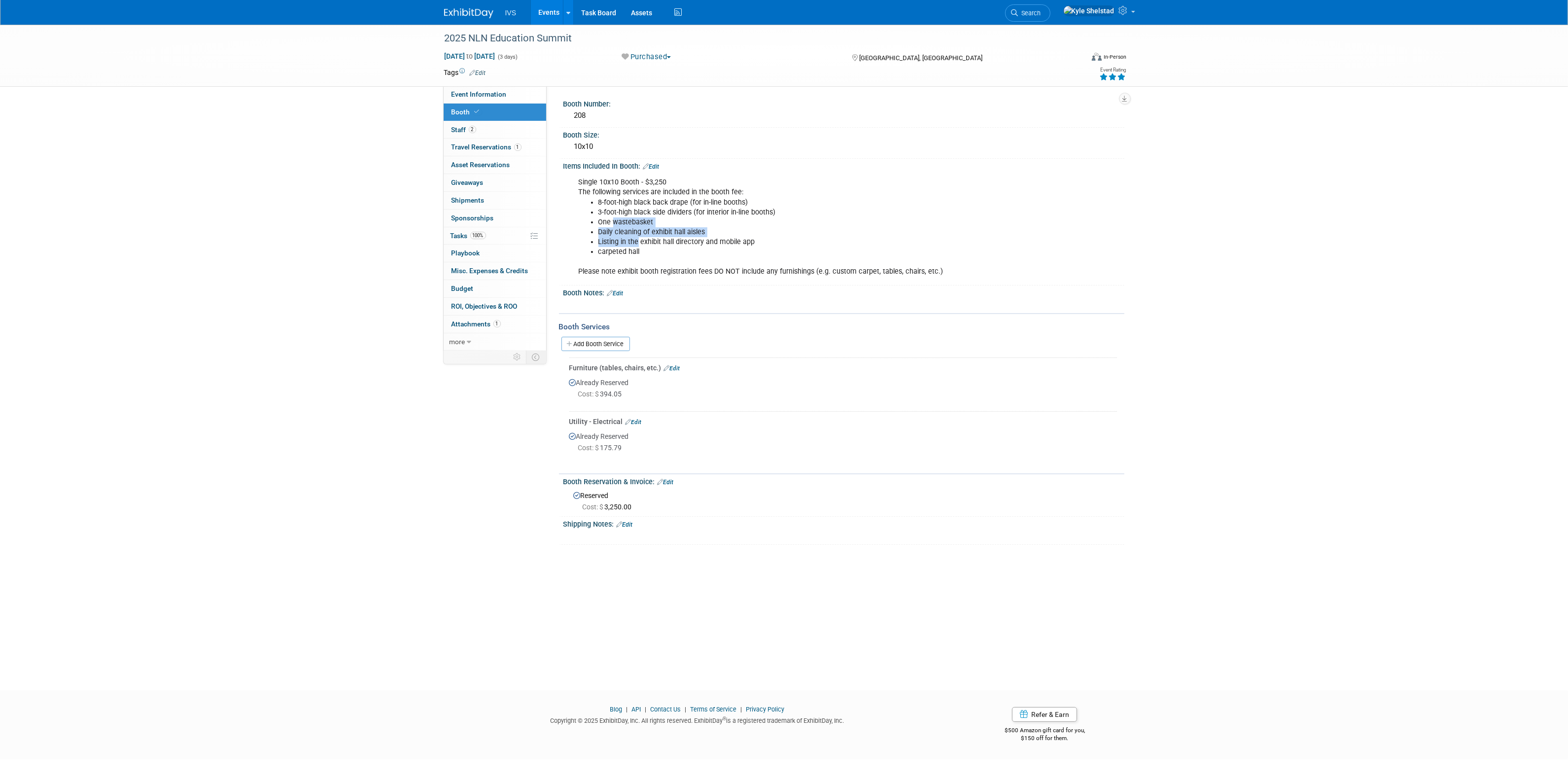
drag, startPoint x: 616, startPoint y: 222, endPoint x: 646, endPoint y: 245, distance: 37.8
click at [644, 245] on ul "8-foot-high black back drape (for in-line booths) 3-foot-high black side divide…" at bounding box center [794, 227] width 431 height 59
click at [646, 247] on li "carpeted hall" at bounding box center [804, 252] width 412 height 10
drag, startPoint x: 674, startPoint y: 245, endPoint x: 688, endPoint y: 247, distance: 14.1
click at [687, 247] on ul "8-foot-high black back drape (for in-line booths) 3-foot-high black side divide…" at bounding box center [794, 227] width 431 height 59
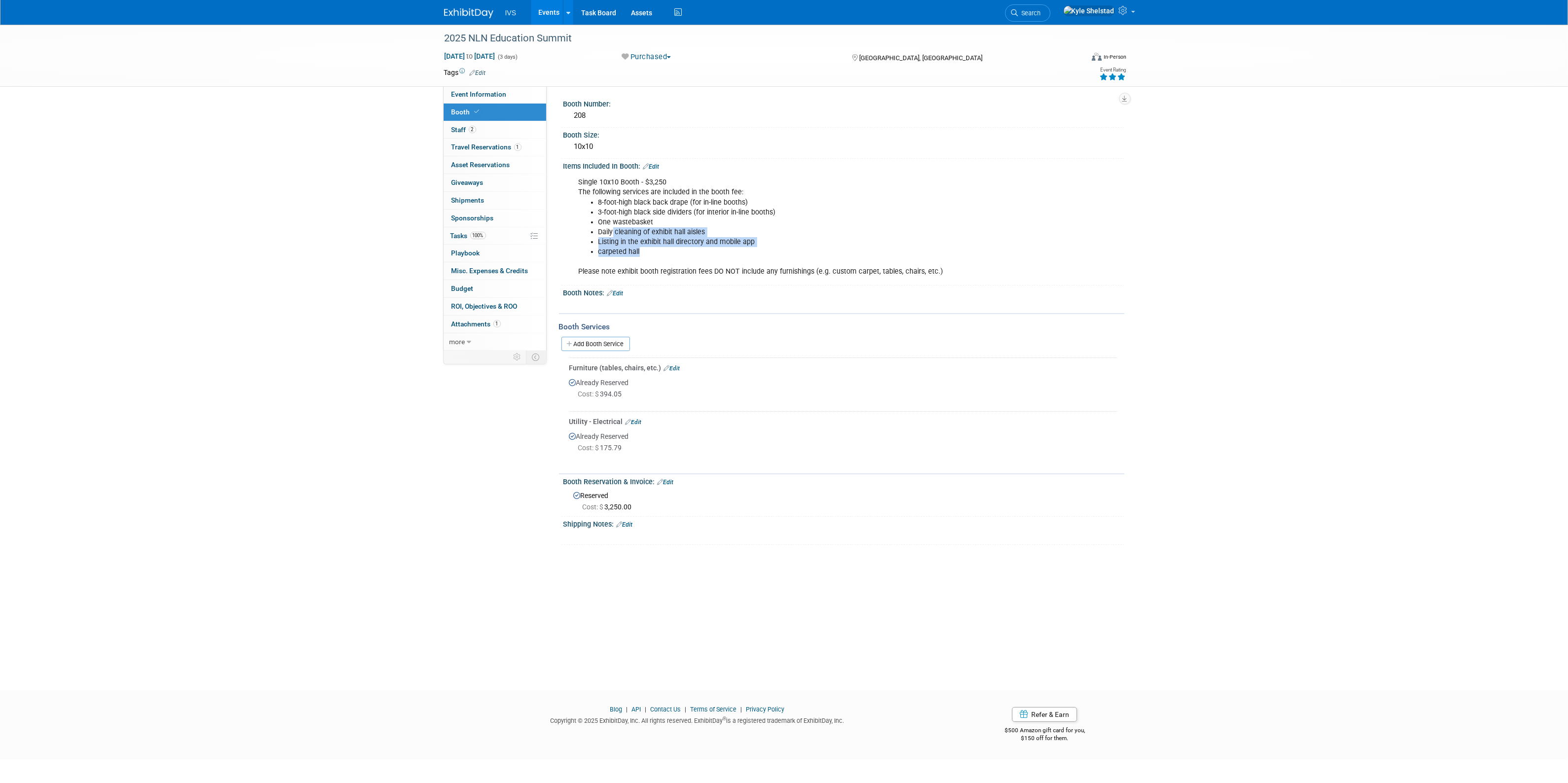
click at [688, 247] on li "carpeted hall" at bounding box center [804, 252] width 412 height 10
drag, startPoint x: 739, startPoint y: 238, endPoint x: 654, endPoint y: 231, distance: 85.3
click at [663, 234] on ul "8-foot-high black back drape (for in-line booths) 3-foot-high black side divide…" at bounding box center [794, 227] width 431 height 59
click at [629, 227] on li "Daily cleaning of exhibit hall aisles" at bounding box center [804, 232] width 412 height 10
click at [484, 90] on span "Event Information" at bounding box center [479, 94] width 55 height 8
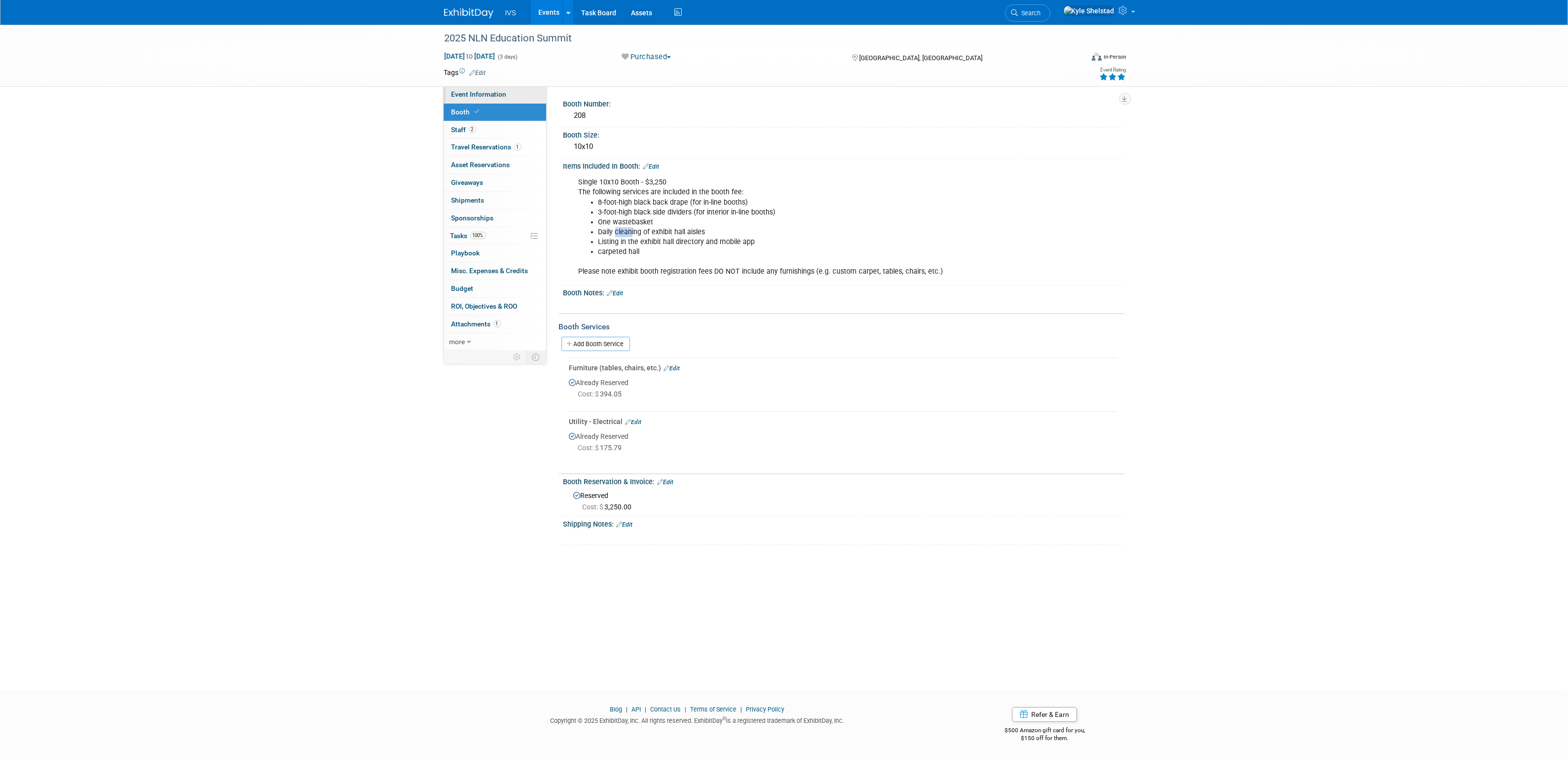
select select "National"
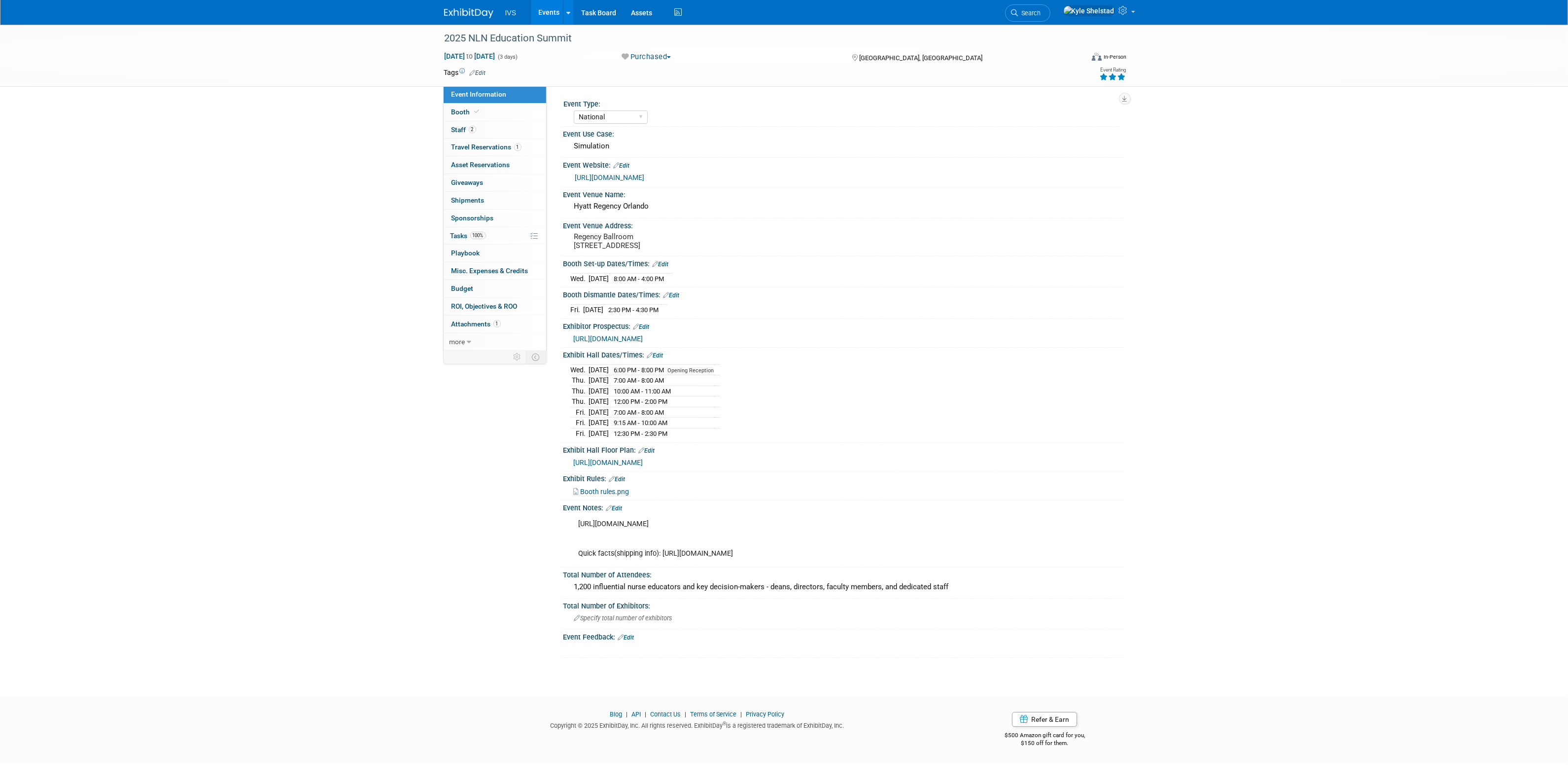
click at [643, 466] on span "https://custom.cvent.com/3414BCD227CF4D02A27CC9BFCCBECE54/files/8c56f4c8b72c45c…" at bounding box center [608, 461] width 69 height 8
click at [554, 12] on link "Events" at bounding box center [549, 12] width 36 height 25
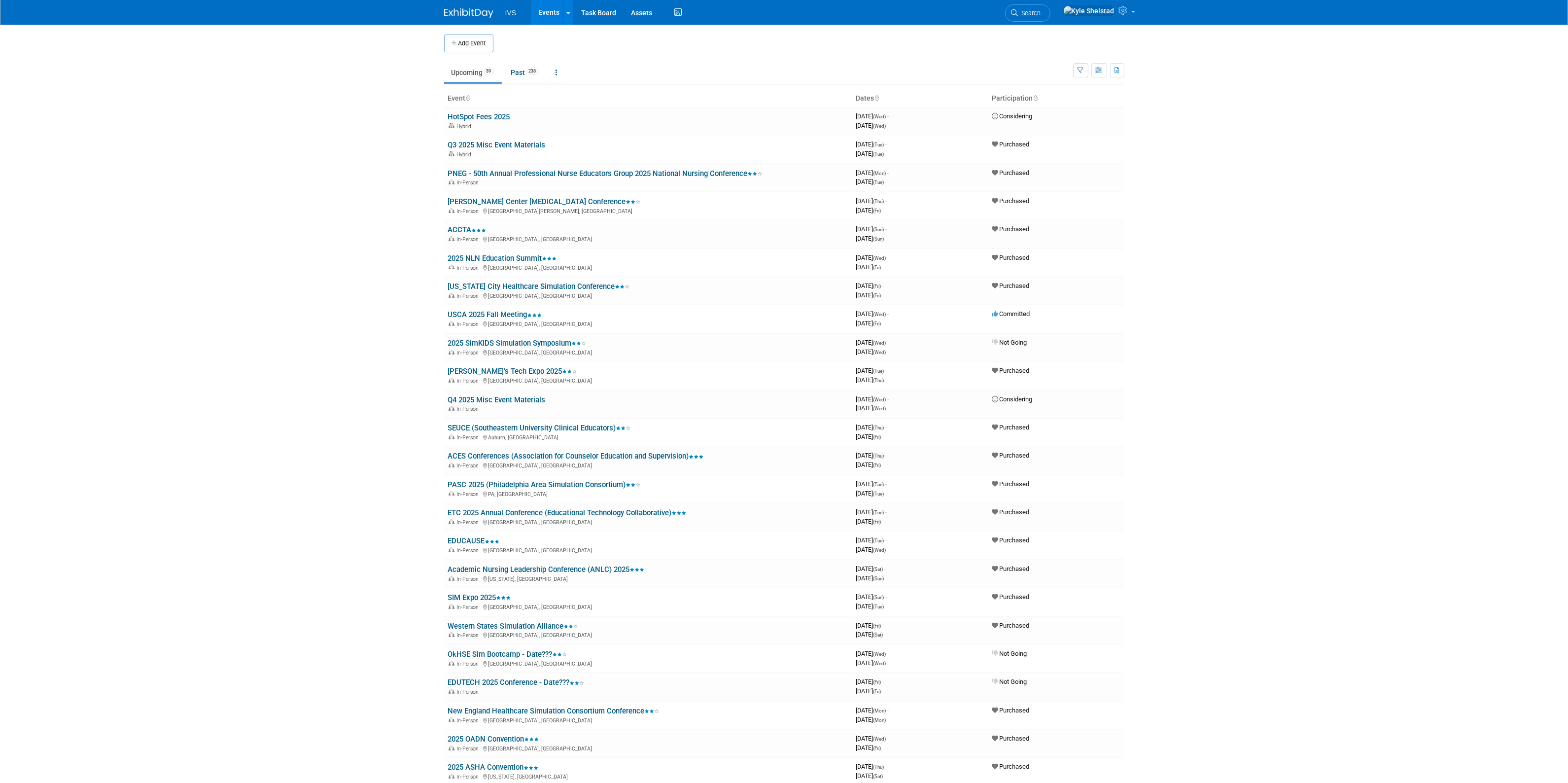
scroll to position [452, 0]
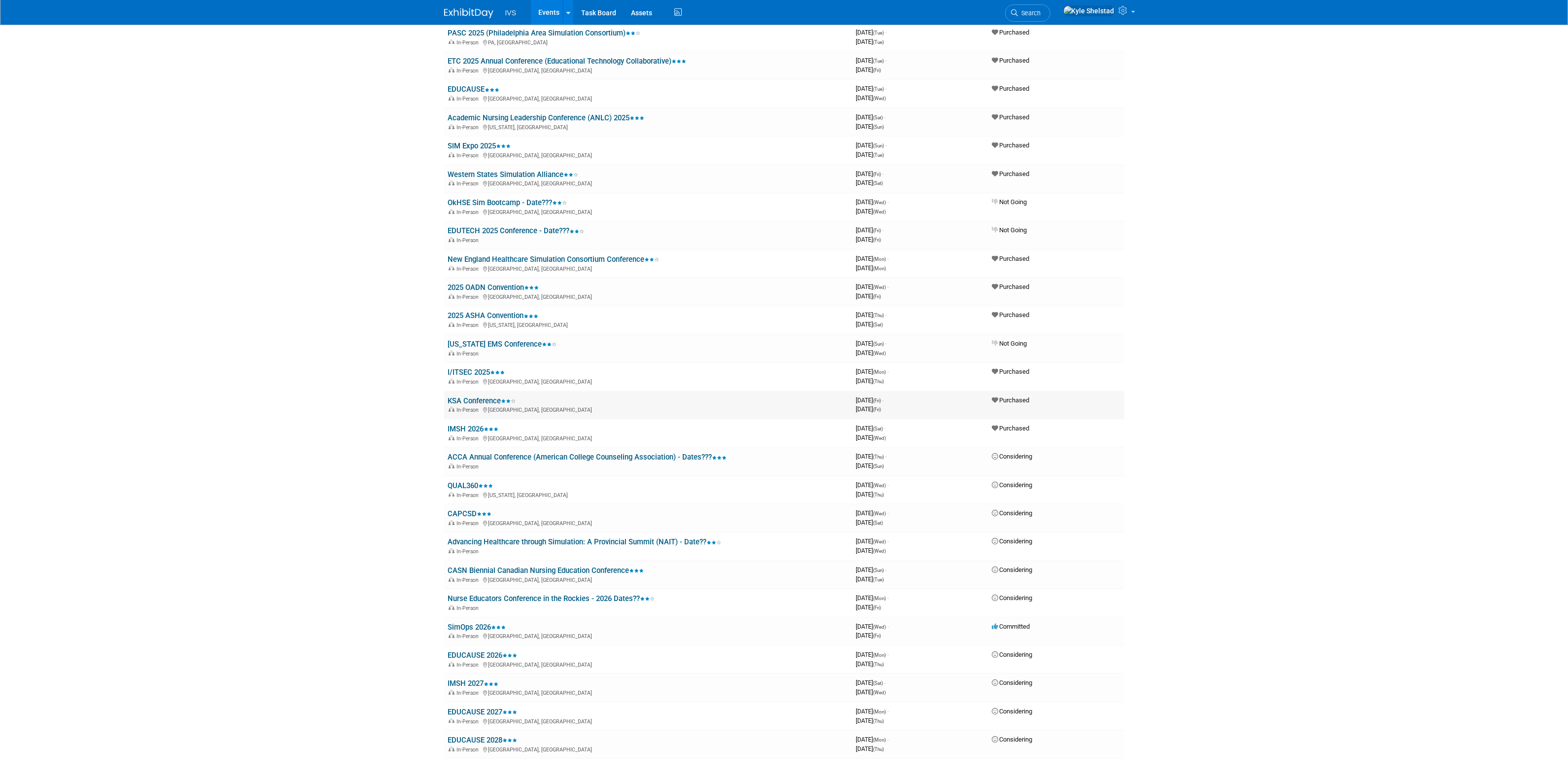
click at [471, 396] on link "KSA Conference" at bounding box center [482, 401] width 68 height 9
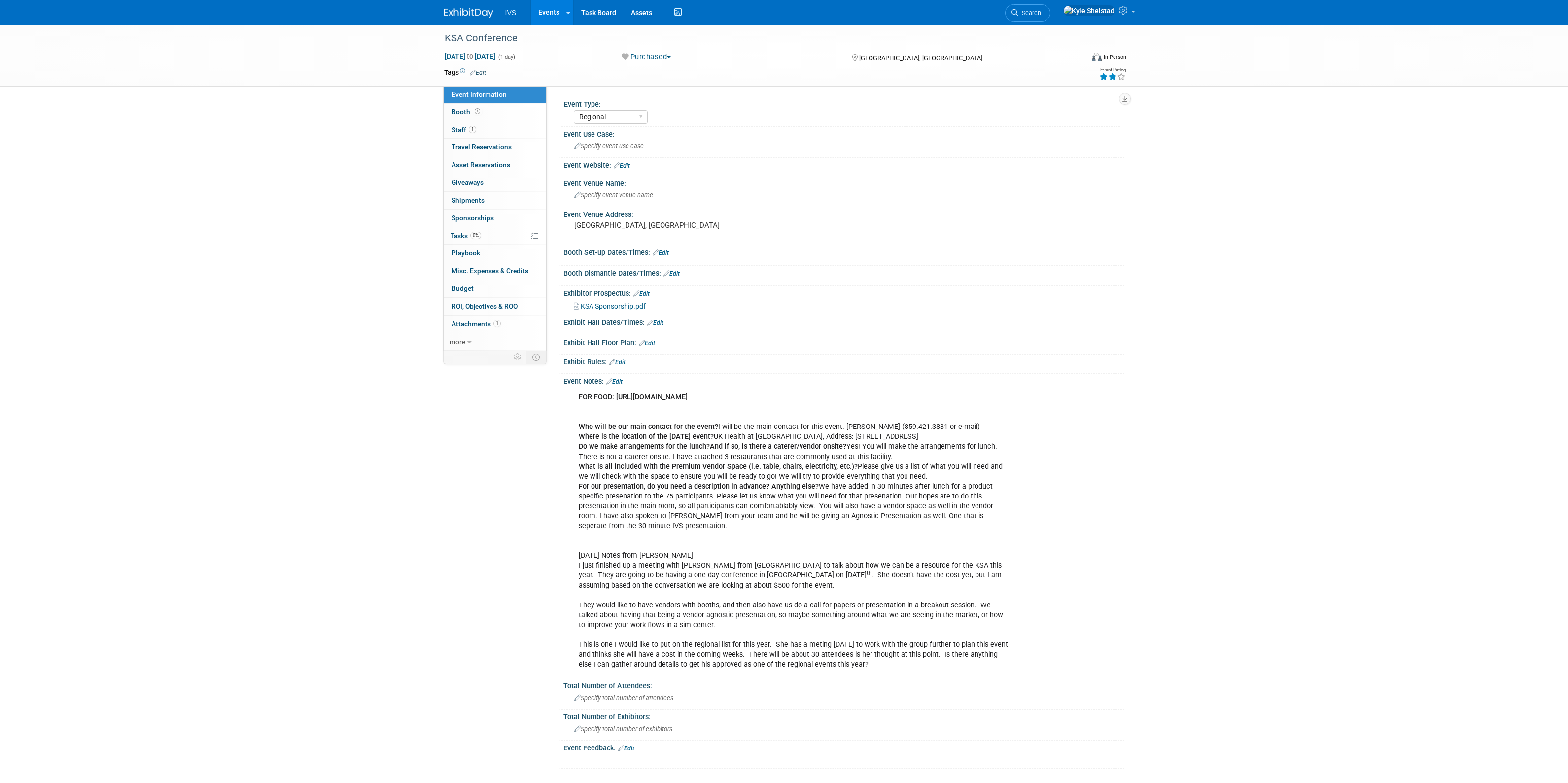
select select "Regional"
click at [498, 112] on link "Booth" at bounding box center [495, 112] width 103 height 17
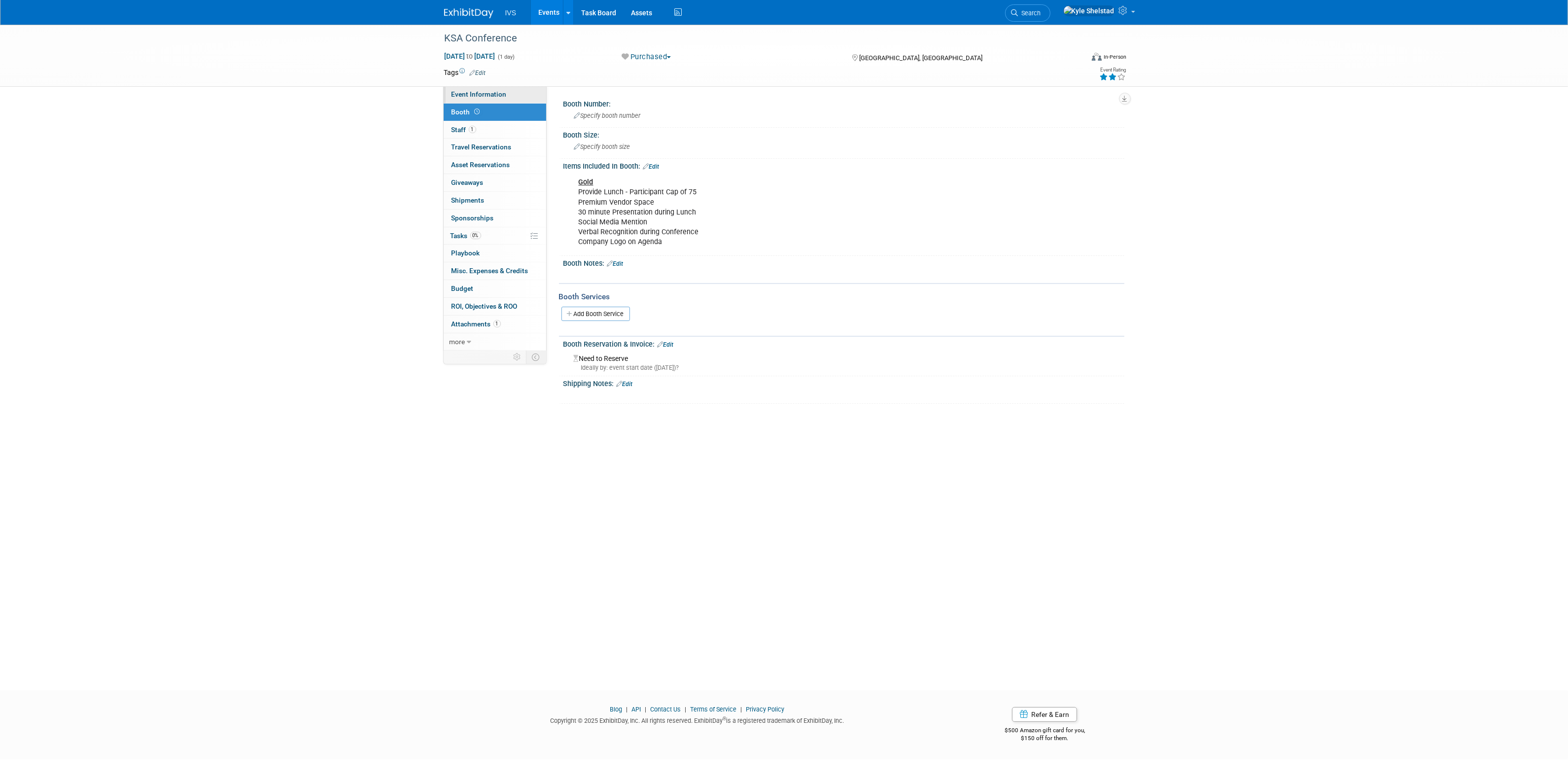
click at [513, 92] on link "Event Information" at bounding box center [495, 94] width 103 height 17
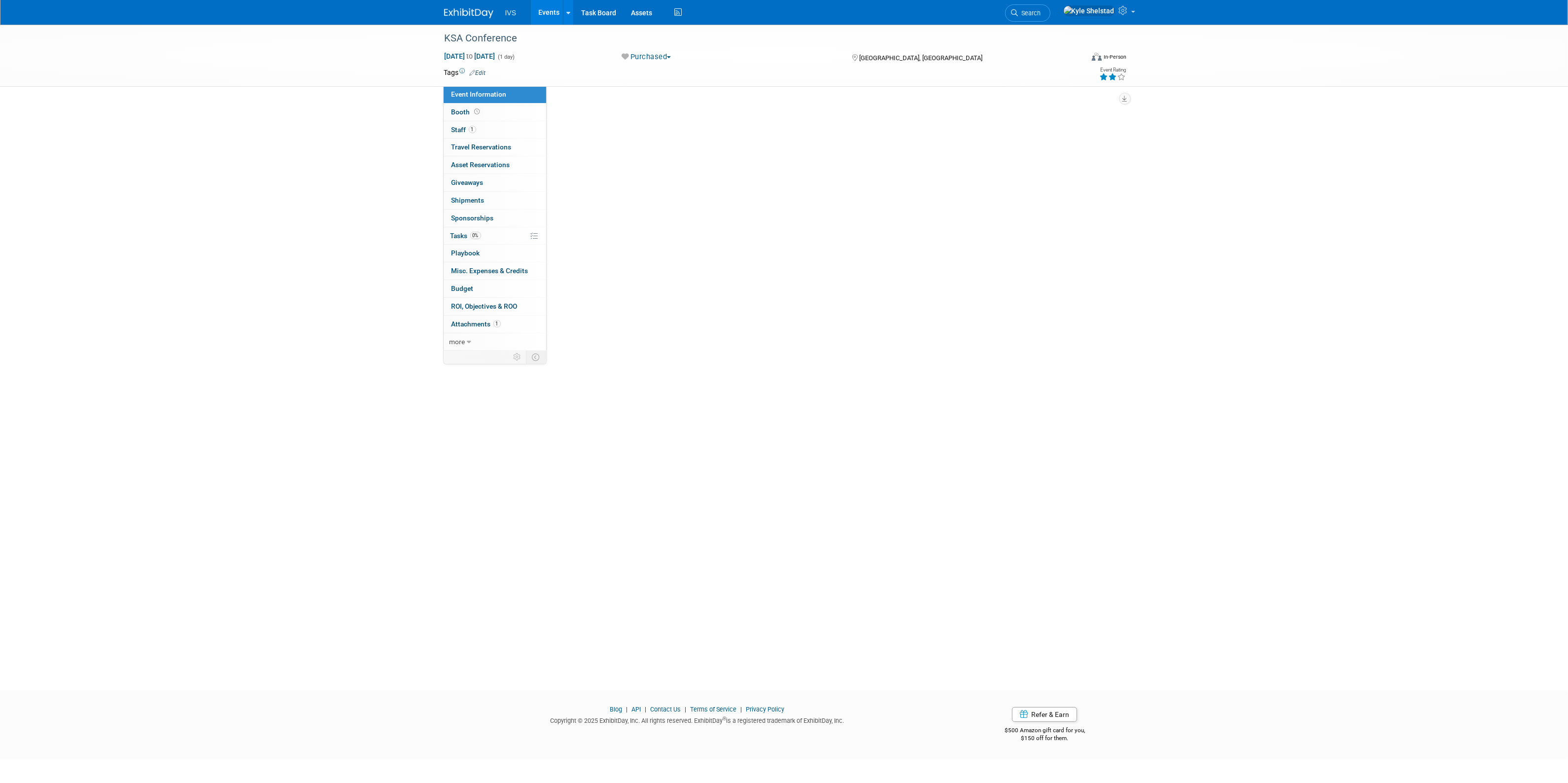
select select "Regional"
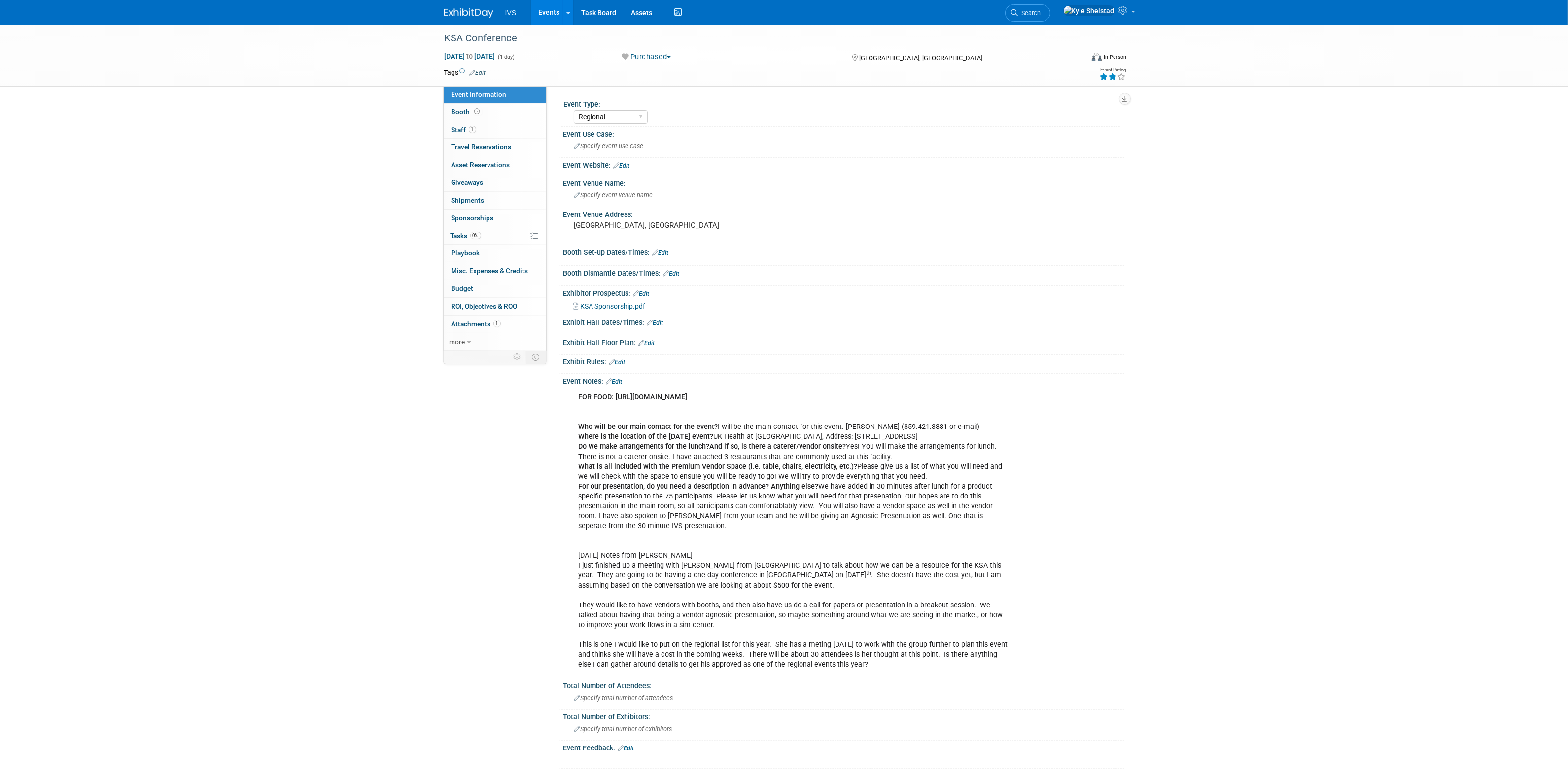
drag, startPoint x: 733, startPoint y: 393, endPoint x: 614, endPoint y: 398, distance: 119.1
click at [614, 398] on div "FOR FOOD: https://dadsfavorites.com/catering/ Who will be our main contact for …" at bounding box center [793, 531] width 444 height 287
copy b "https://dadsfavorites.com/catering/"
drag, startPoint x: 728, startPoint y: 434, endPoint x: 795, endPoint y: 434, distance: 67.0
click at [795, 434] on div "FOR FOOD: https://dadsfavorites.com/catering/ Who will be our main contact for …" at bounding box center [793, 531] width 444 height 287
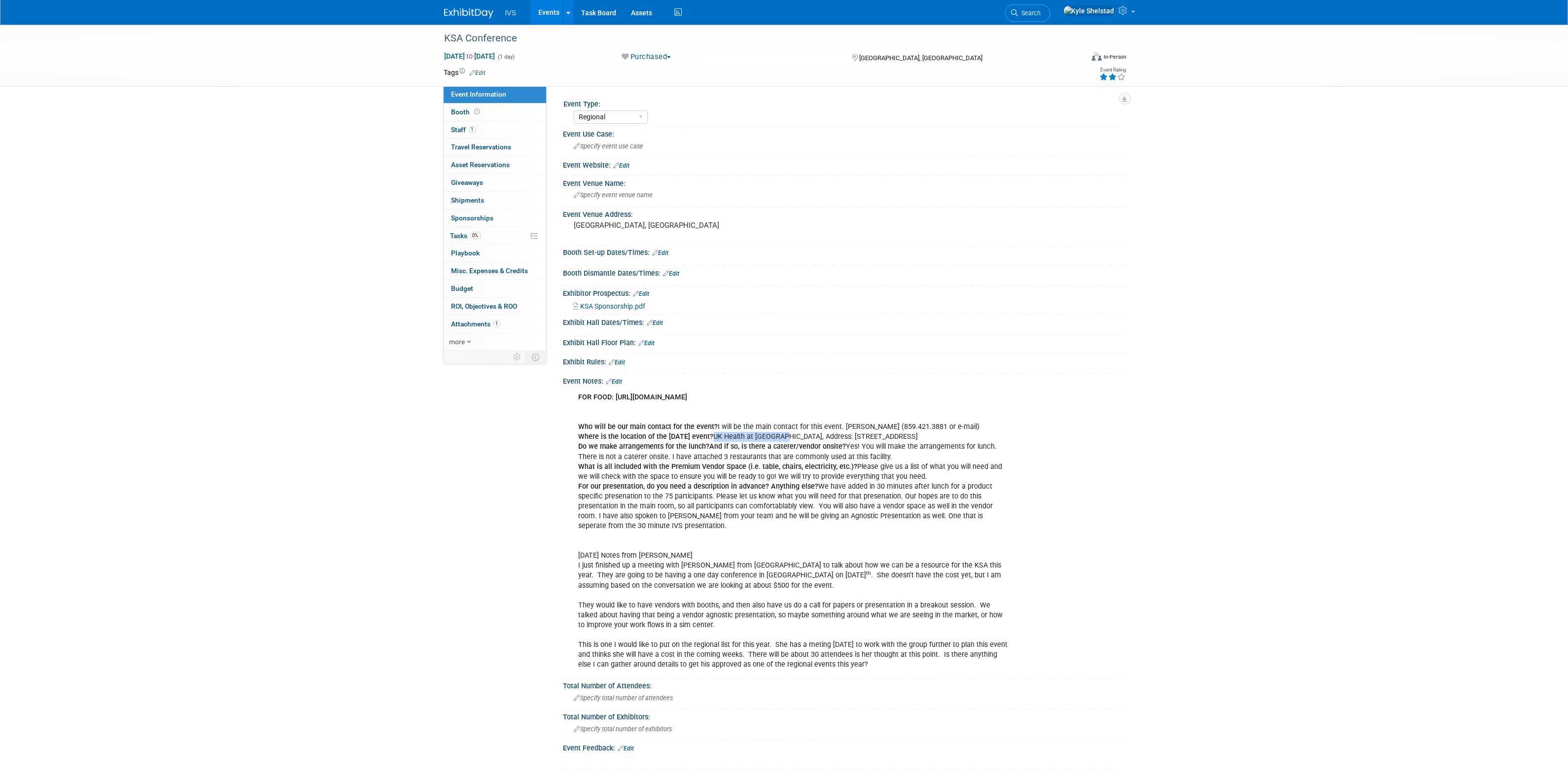
copy div "UK Health at Turfland"
click at [627, 194] on span "Specify event venue name" at bounding box center [614, 195] width 79 height 8
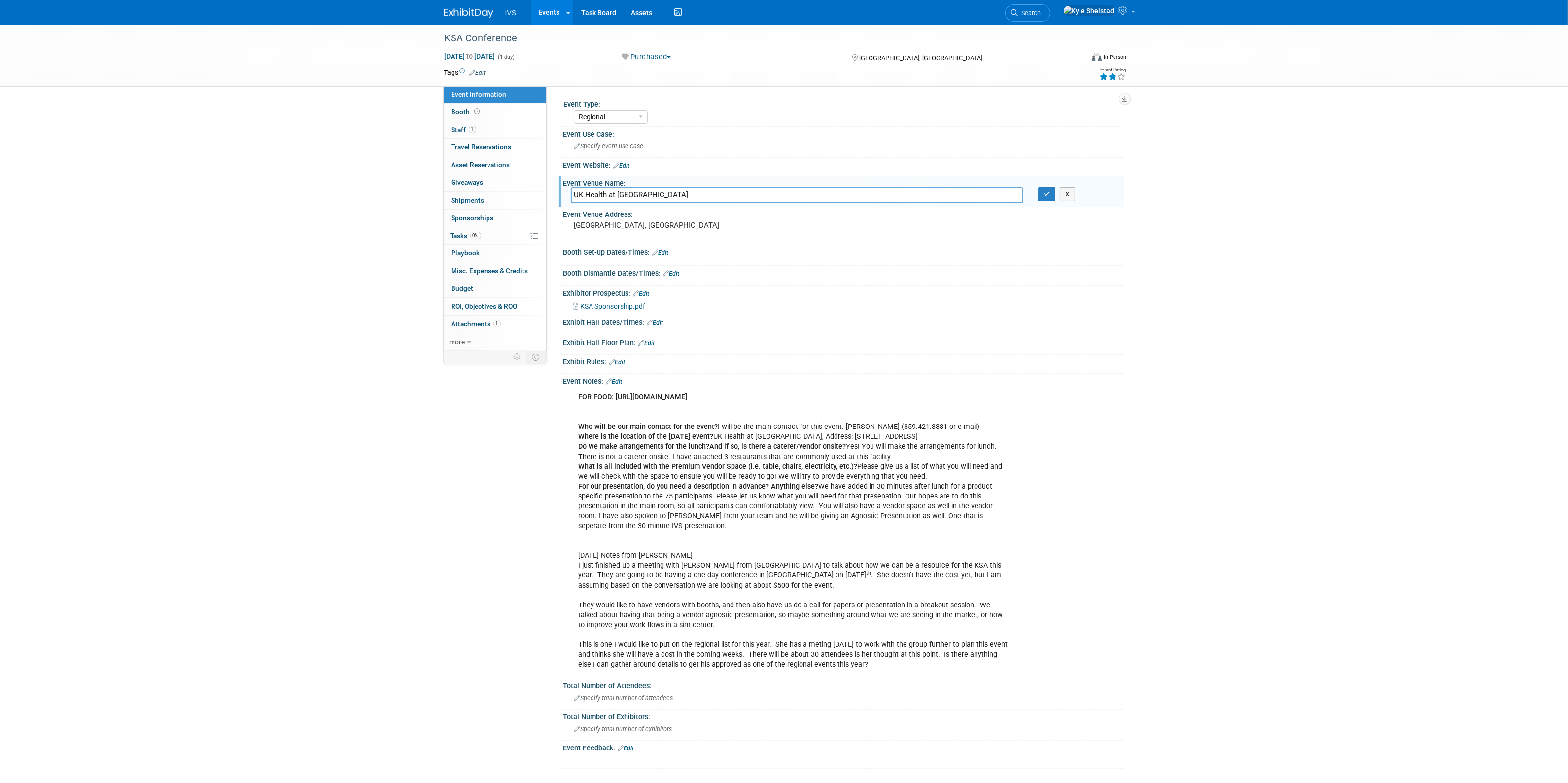
type input "UK Health at Turfland"
click at [856, 452] on div "FOR FOOD: https://dadsfavorites.com/catering/ Who will be our main contact for …" at bounding box center [793, 531] width 444 height 287
drag, startPoint x: 828, startPoint y: 434, endPoint x: 980, endPoint y: 434, distance: 152.0
click at [980, 434] on div "FOR FOOD: https://dadsfavorites.com/catering/ Who will be our main contact for …" at bounding box center [793, 531] width 444 height 287
copy div "2195 Harrodsburg Road, Lexington, KY 40504"
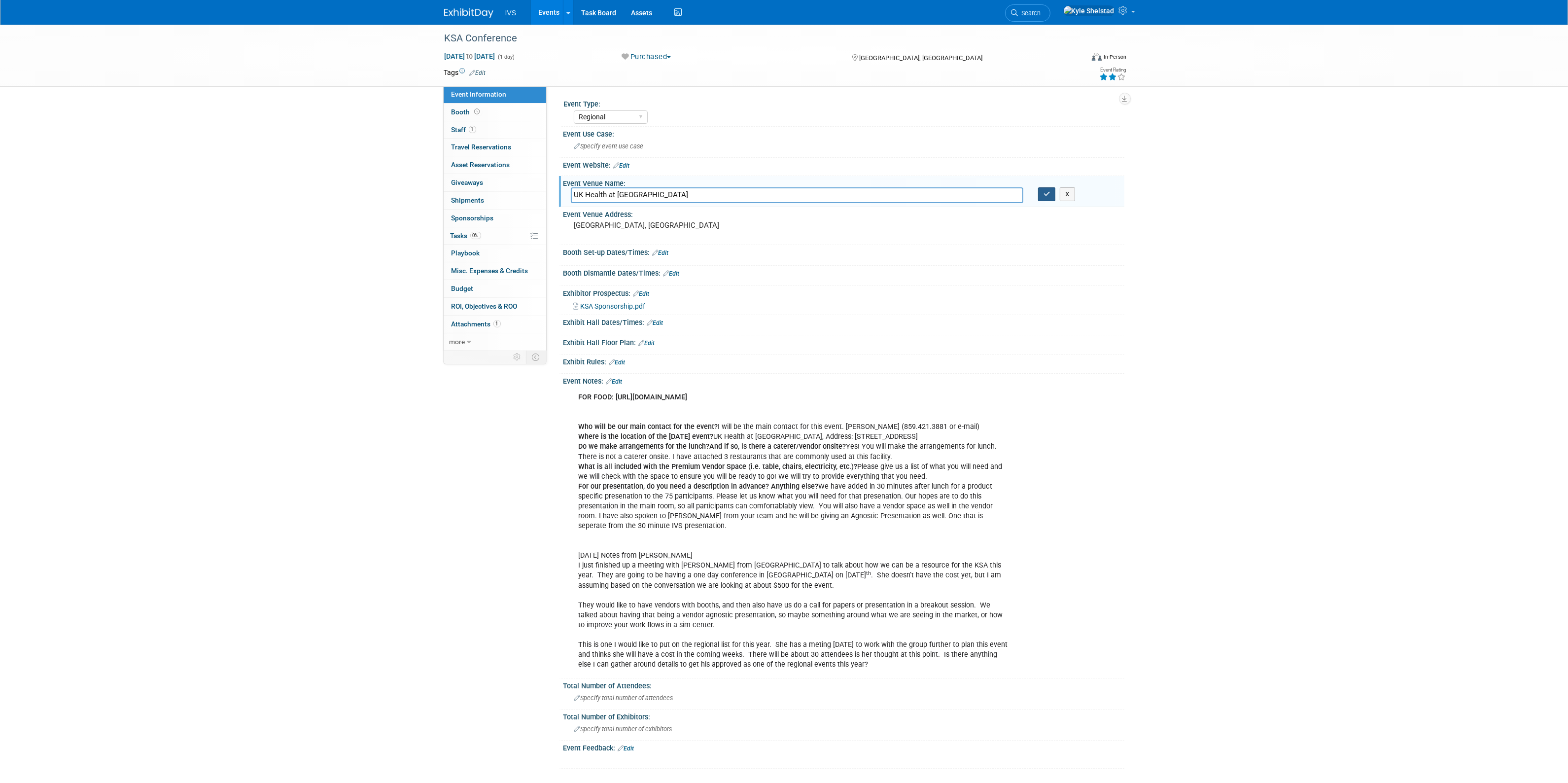
click at [1046, 194] on icon "button" at bounding box center [1047, 193] width 7 height 6
click at [588, 221] on pre "[GEOGRAPHIC_DATA], [GEOGRAPHIC_DATA]" at bounding box center [680, 225] width 212 height 9
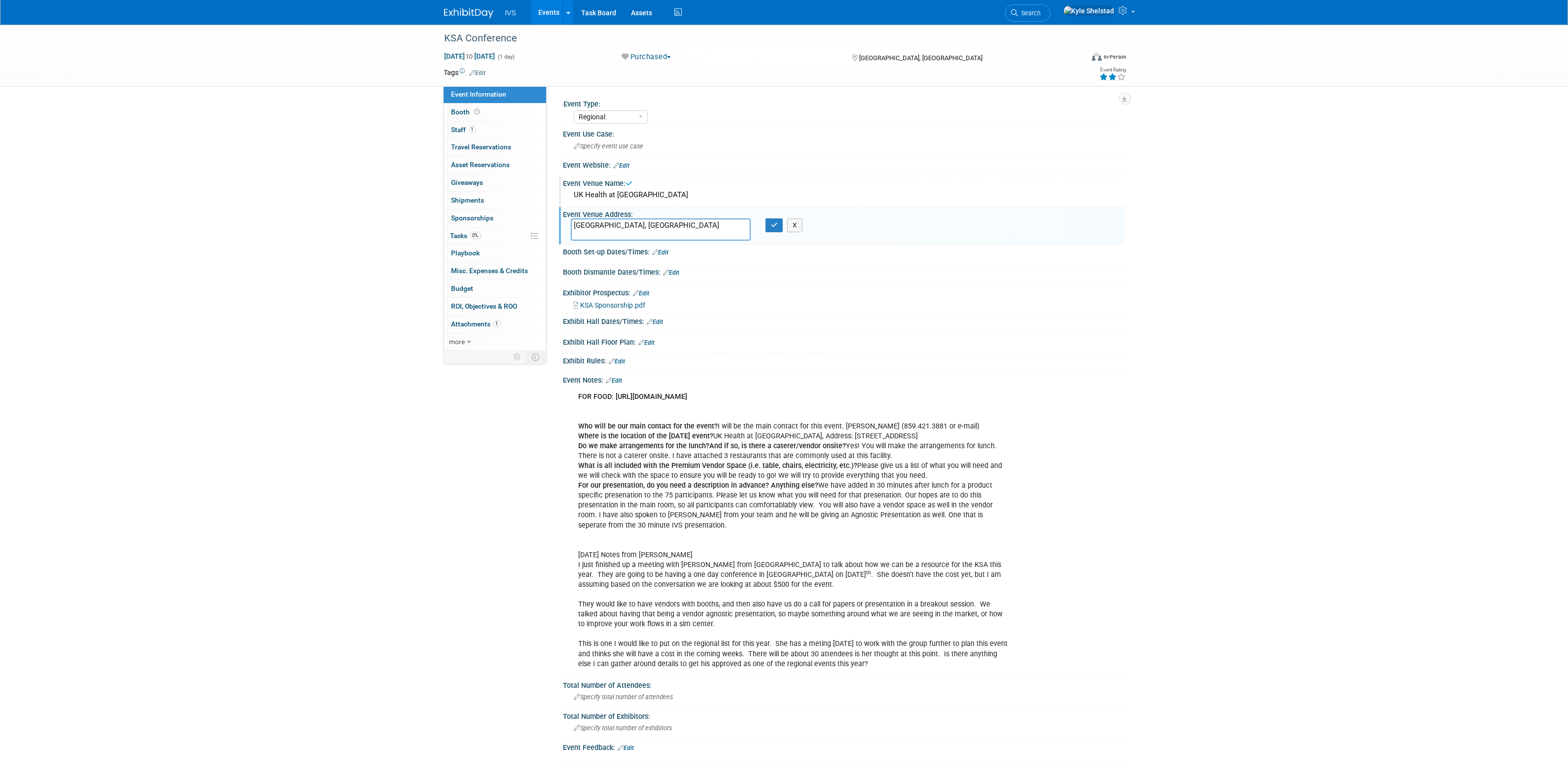
click at [588, 220] on textarea "[GEOGRAPHIC_DATA], [GEOGRAPHIC_DATA]" at bounding box center [661, 229] width 180 height 22
type textarea "2195 Harrodsburg Road, Lexington, KY 40504"
click at [777, 222] on button "button" at bounding box center [775, 225] width 18 height 14
click at [552, 11] on link "Events" at bounding box center [549, 12] width 36 height 25
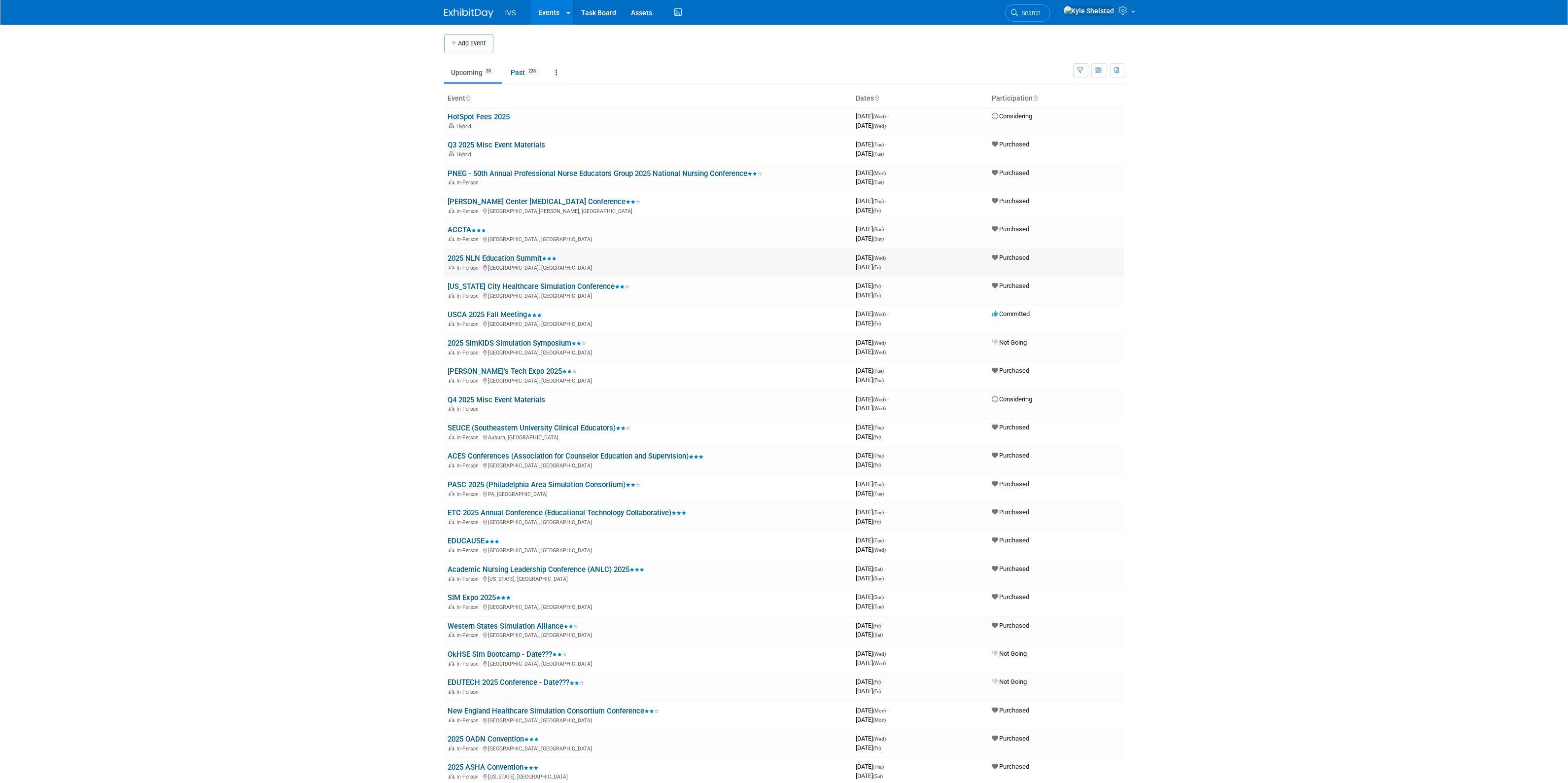
click at [484, 255] on link "2025 NLN Education Summit" at bounding box center [502, 258] width 109 height 9
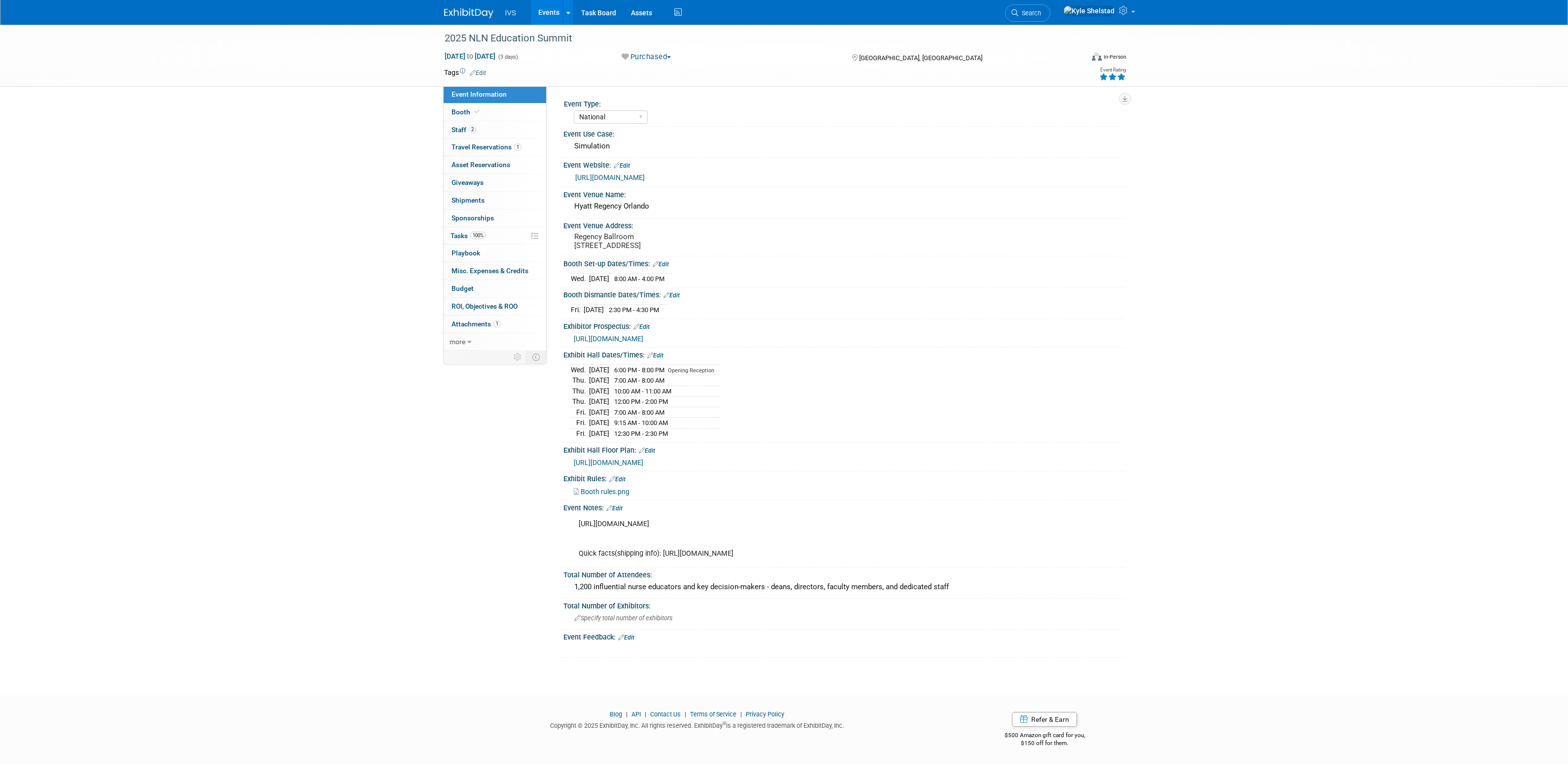
select select "National"
click at [643, 342] on span "https://irp.cdn-website.com/b4fee394/files/uploaded/2025_Exhibitor_Prospectus-v…" at bounding box center [608, 338] width 69 height 8
click at [552, 9] on link "Events" at bounding box center [549, 12] width 36 height 25
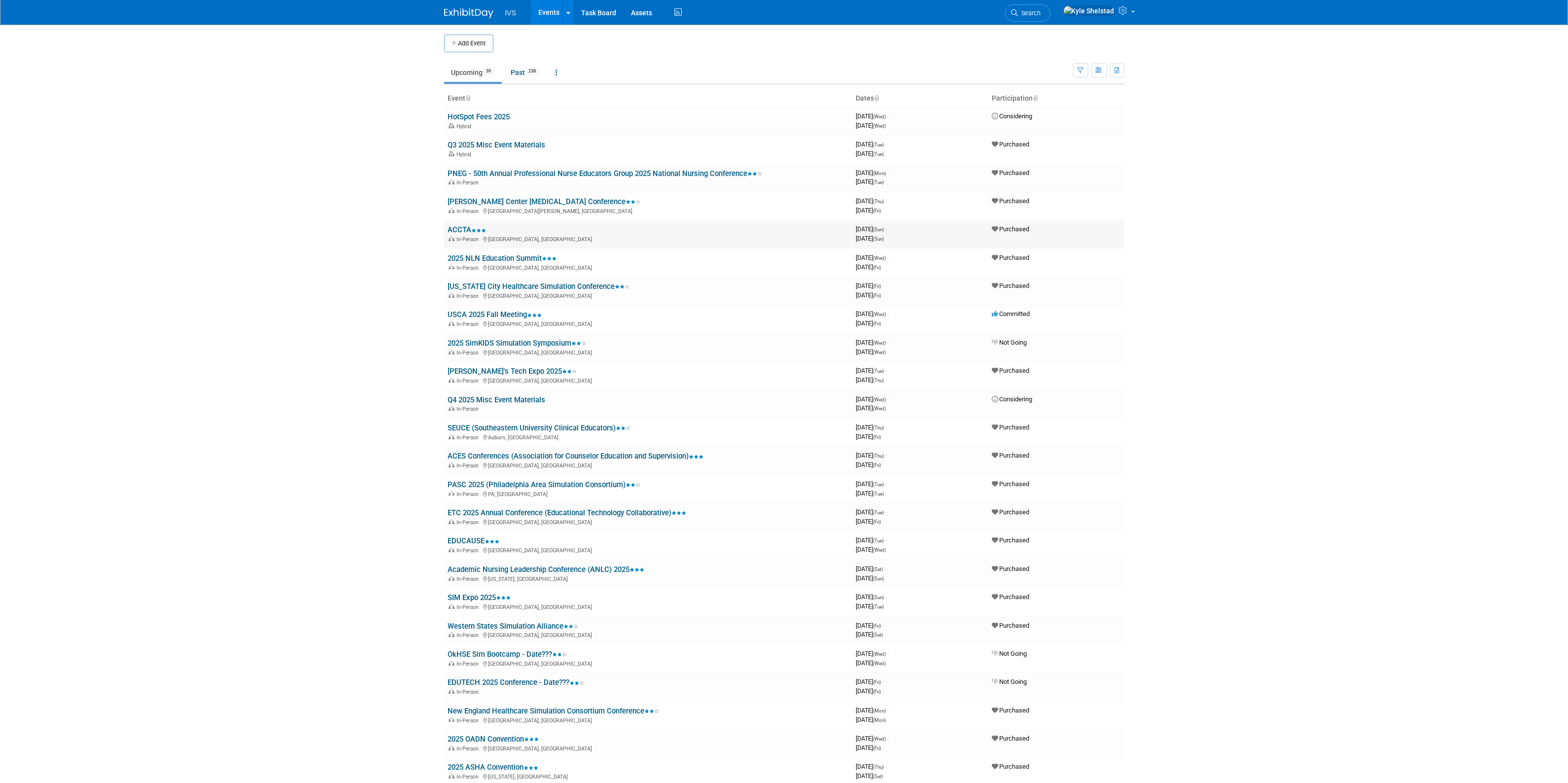
click at [458, 231] on link "ACCTA" at bounding box center [467, 229] width 38 height 9
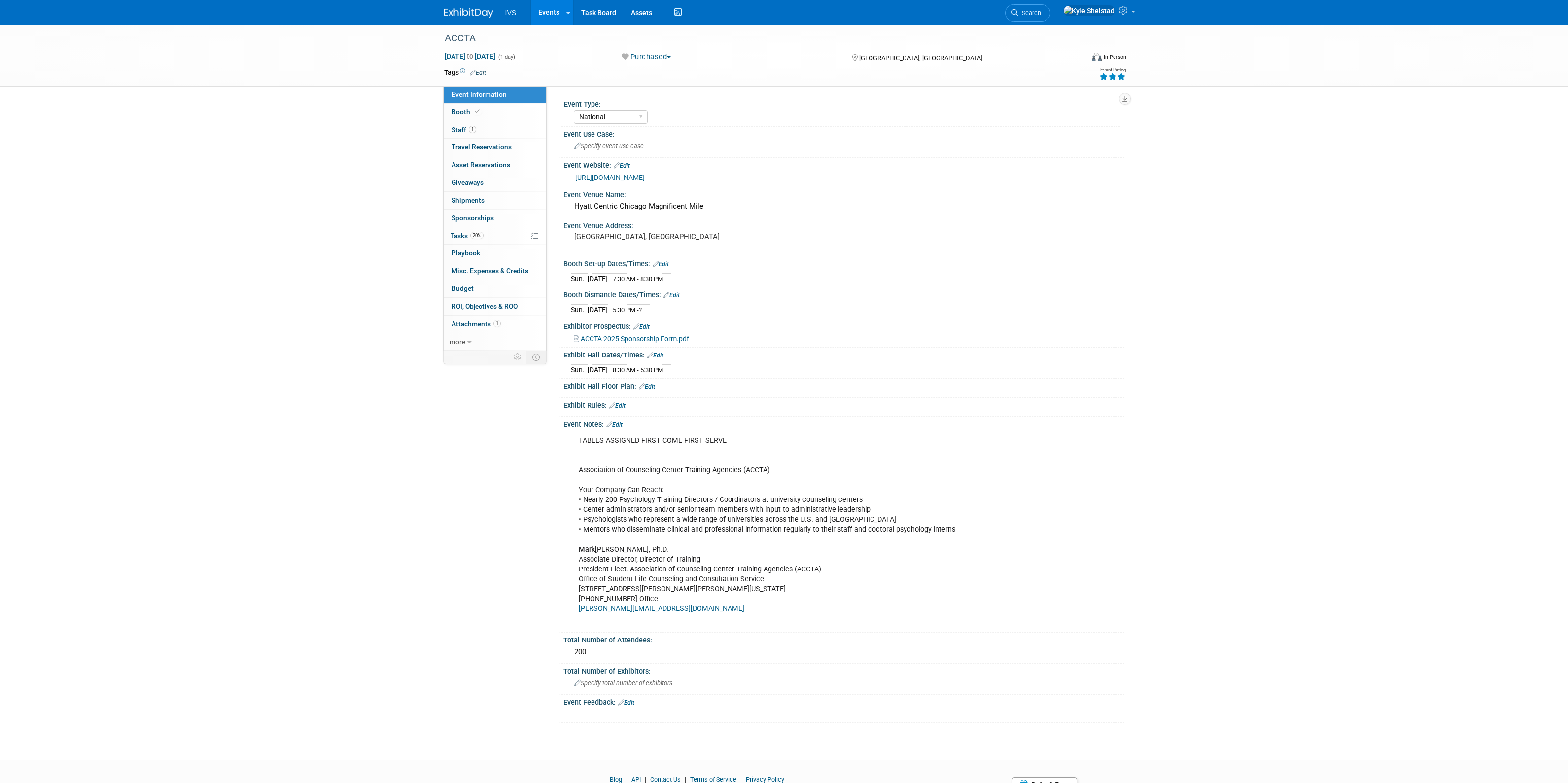
select select "National"
click at [491, 110] on link "Booth" at bounding box center [495, 112] width 103 height 17
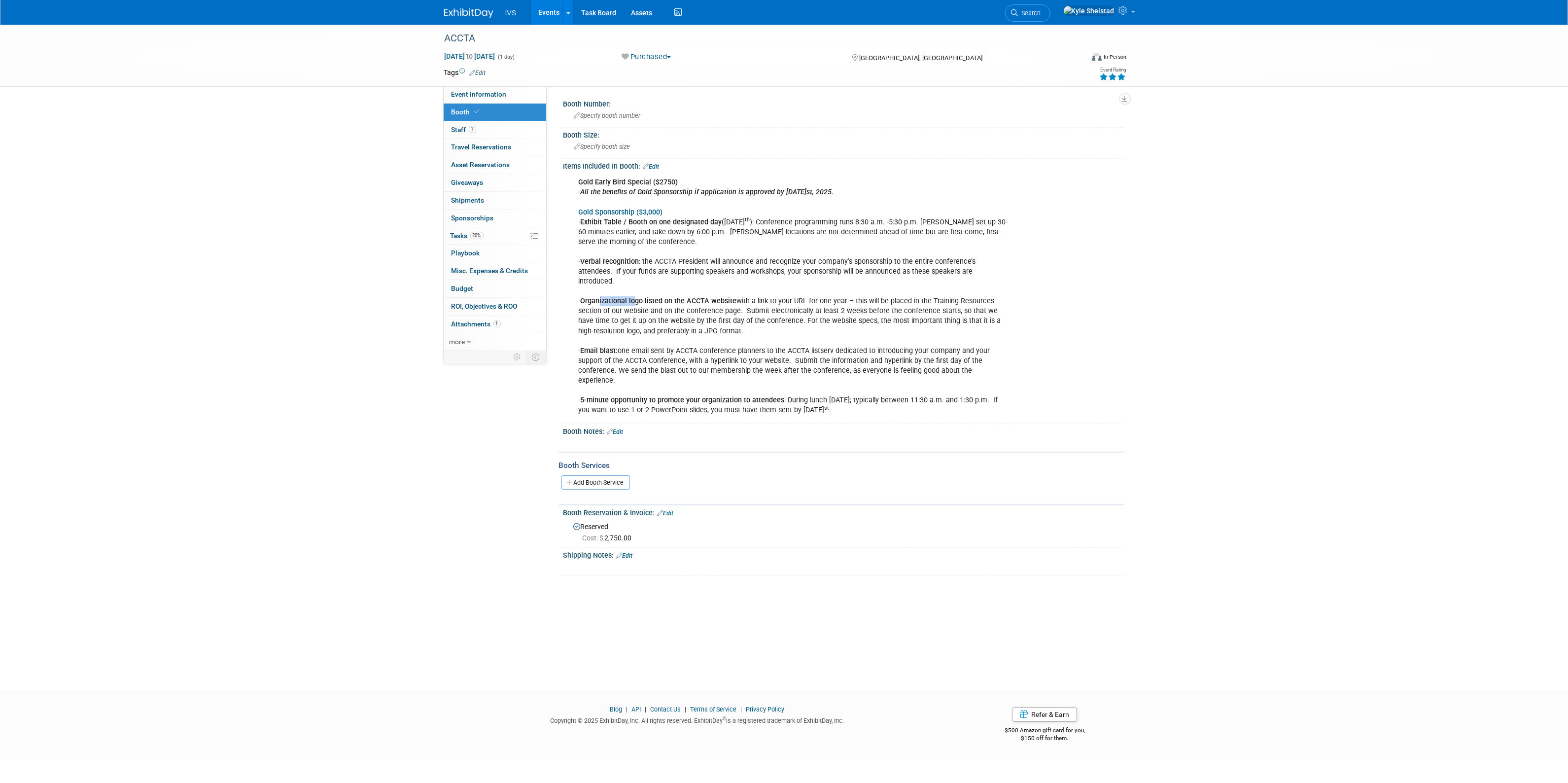
click at [732, 306] on div "Gold Early Bird Special ($2750) · All the benefits of Gold Sponsorship if appli…" at bounding box center [793, 296] width 444 height 247
click at [819, 326] on div "Gold Early Bird Special ($2750) · All the benefits of Gold Sponsorship if appli…" at bounding box center [793, 296] width 444 height 247
drag, startPoint x: 598, startPoint y: 342, endPoint x: 812, endPoint y: 367, distance: 215.5
click at [777, 361] on div "Gold Early Bird Special ($2750) · All the benefits of Gold Sponsorship if appli…" at bounding box center [793, 296] width 444 height 247
click at [817, 368] on div "Gold Early Bird Special ($2750) · All the benefits of Gold Sponsorship if appli…" at bounding box center [793, 296] width 444 height 247
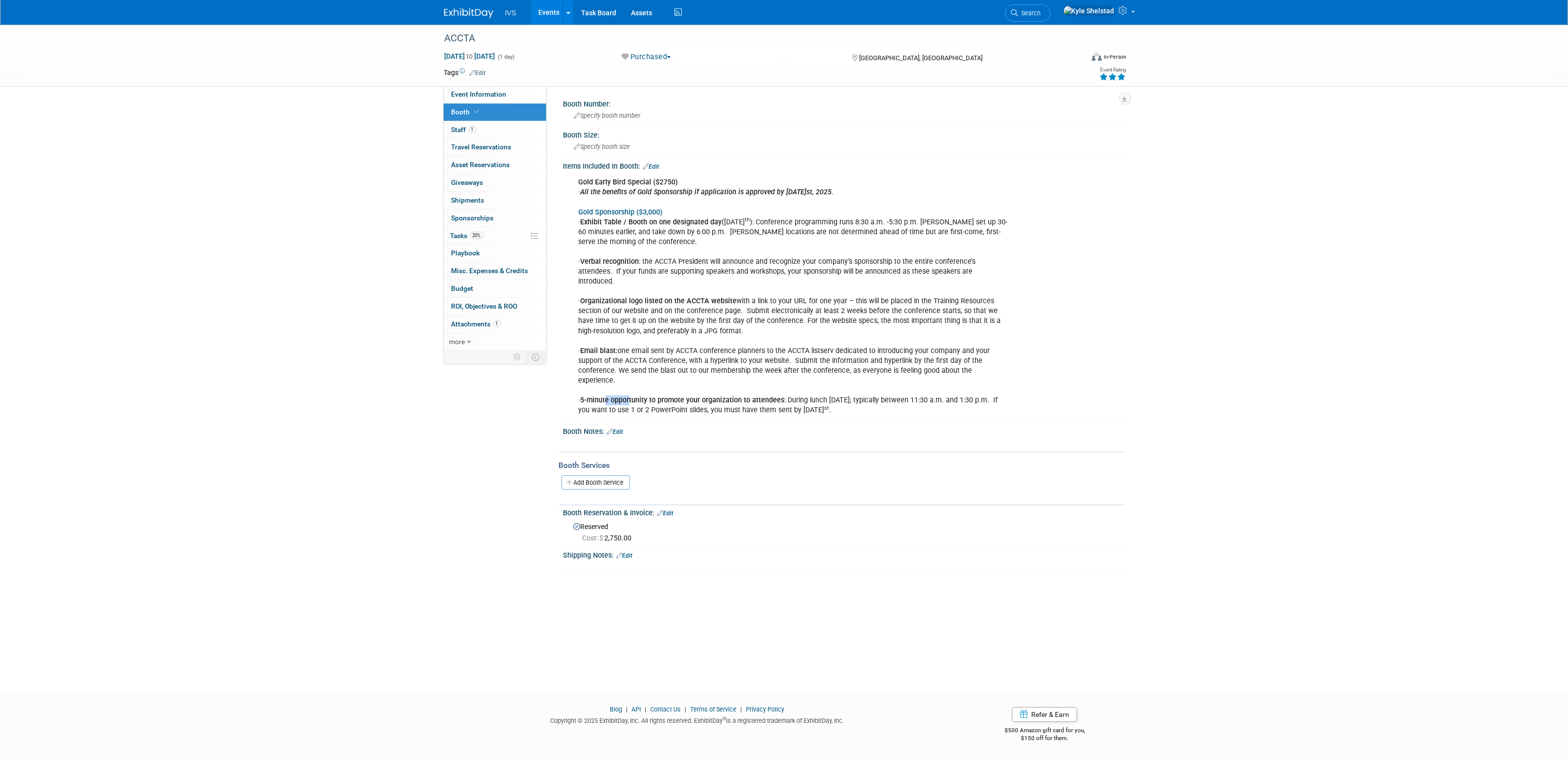
click at [829, 401] on div "Items Included In Booth: Edit Gold Early Bird Special ($2750) · All the benefit…" at bounding box center [842, 291] width 565 height 265
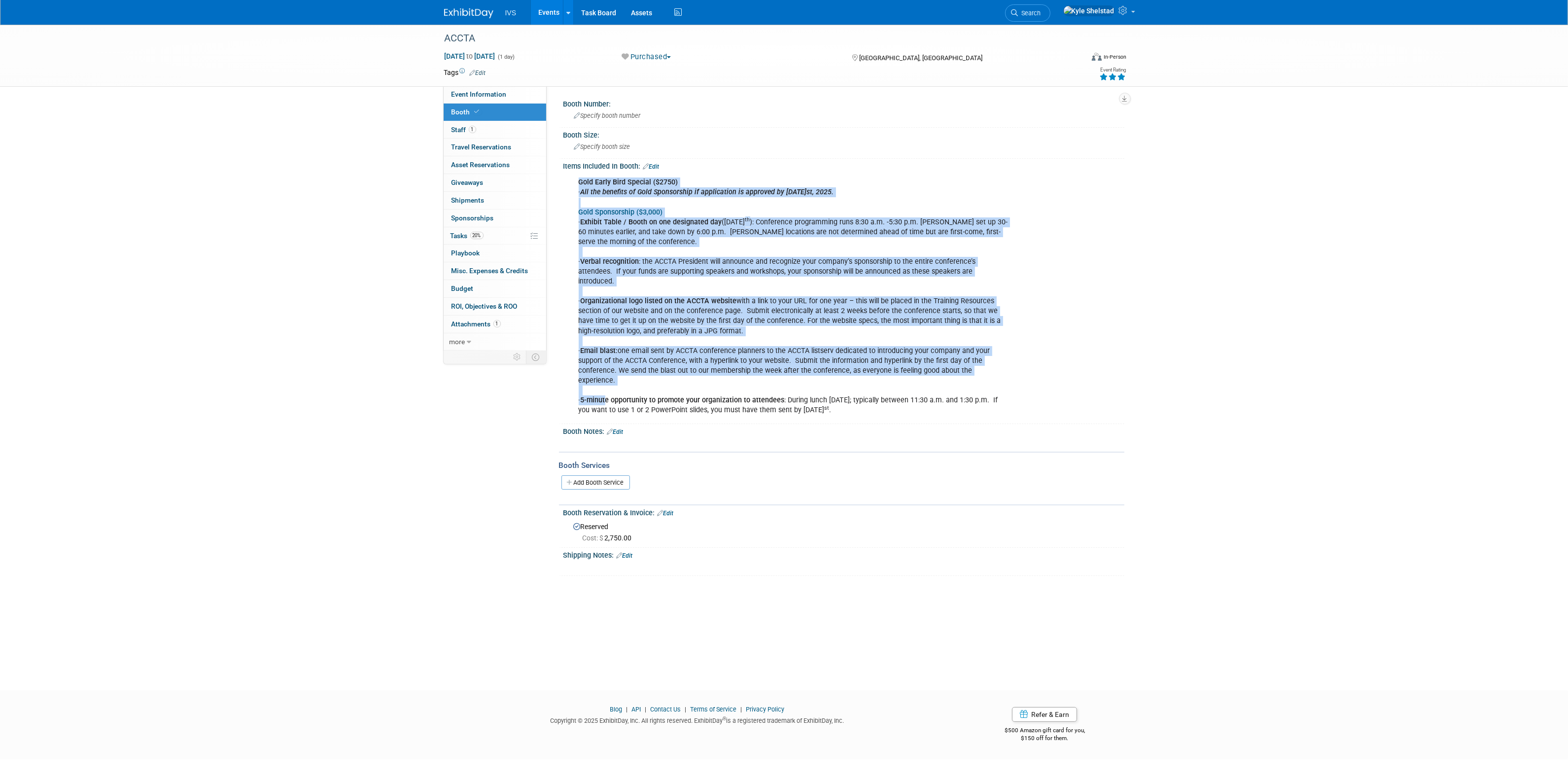
click at [872, 401] on div "Items Included In Booth: Edit Gold Early Bird Special ($2750) · All the benefit…" at bounding box center [842, 291] width 565 height 265
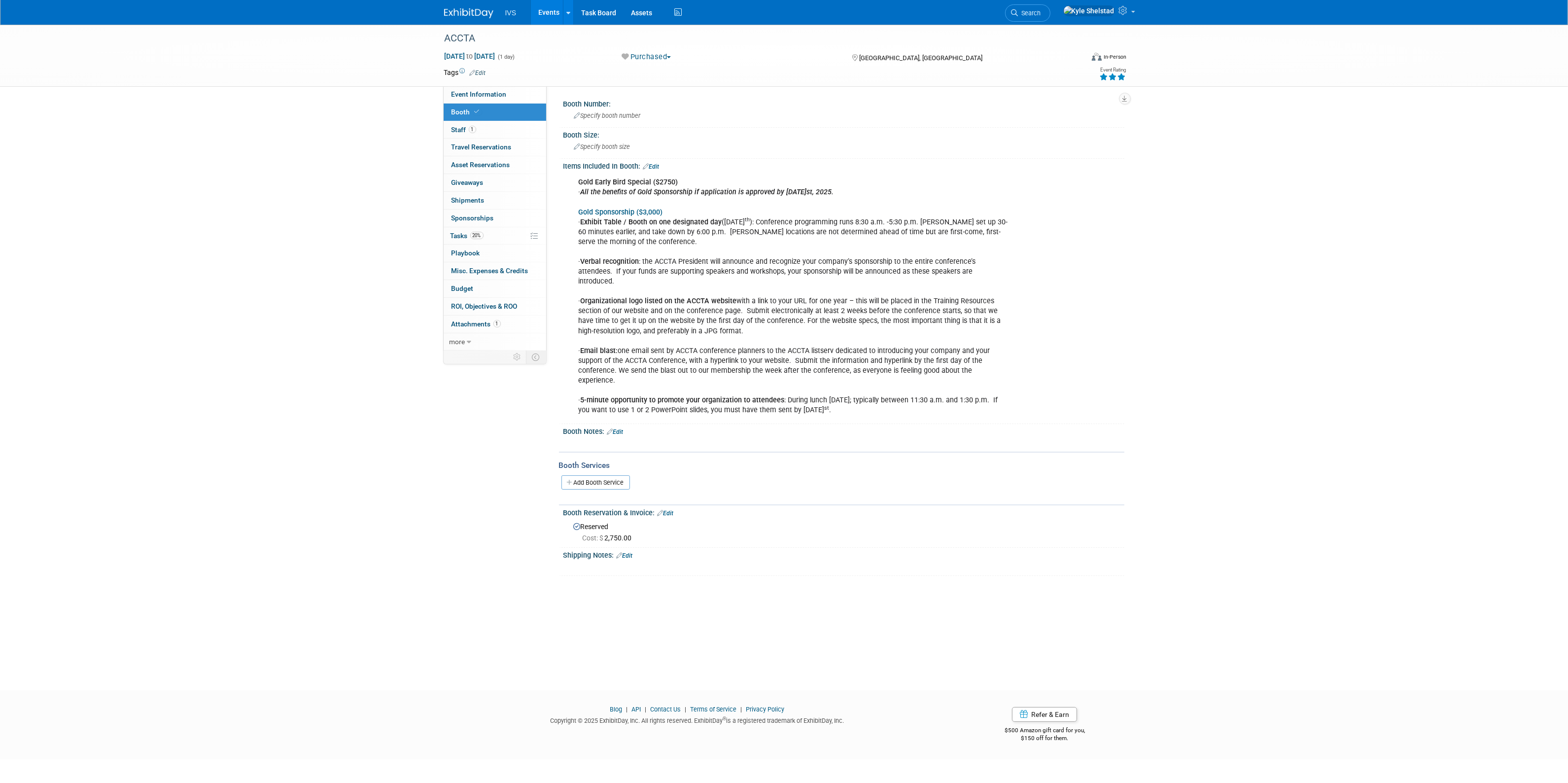
drag, startPoint x: 888, startPoint y: 386, endPoint x: 746, endPoint y: 353, distance: 145.8
click at [754, 354] on div "Gold Early Bird Special ($2750) · All the benefits of Gold Sponsorship if appli…" at bounding box center [793, 296] width 444 height 247
click at [743, 351] on div "Gold Early Bird Special ($2750) · All the benefits of Gold Sponsorship if appli…" at bounding box center [793, 296] width 444 height 247
click at [549, 3] on link "Events" at bounding box center [549, 12] width 36 height 25
